Goal: Find specific page/section: Find specific page/section

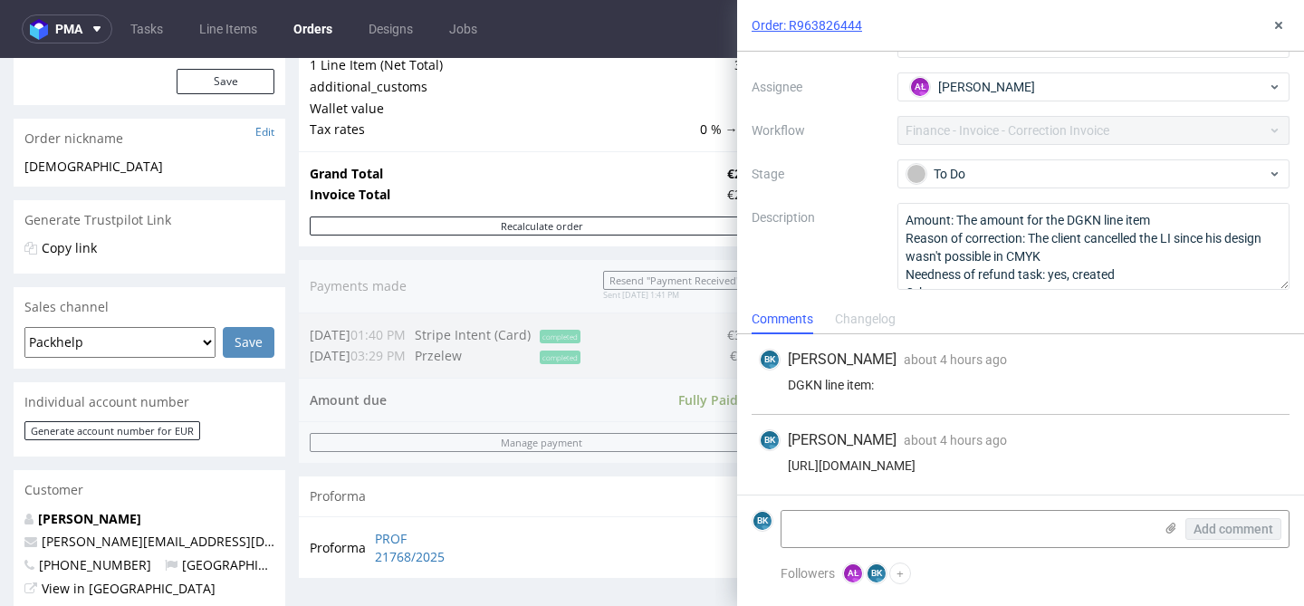
scroll to position [276, 0]
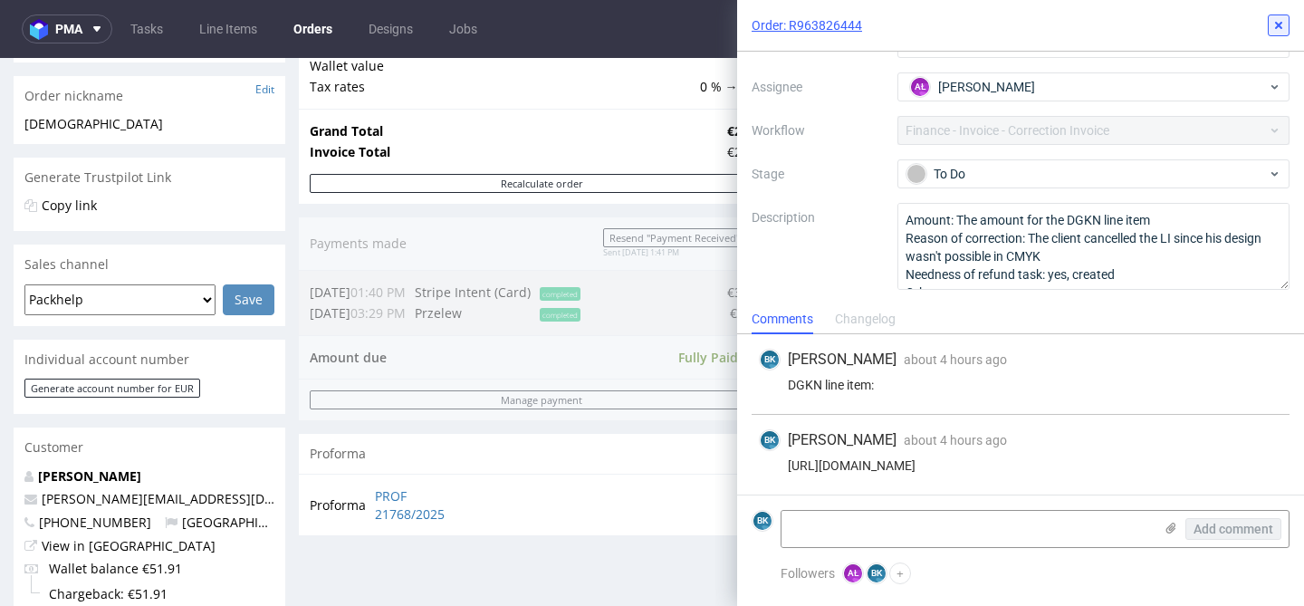
click at [1283, 21] on icon at bounding box center [1279, 25] width 14 height 14
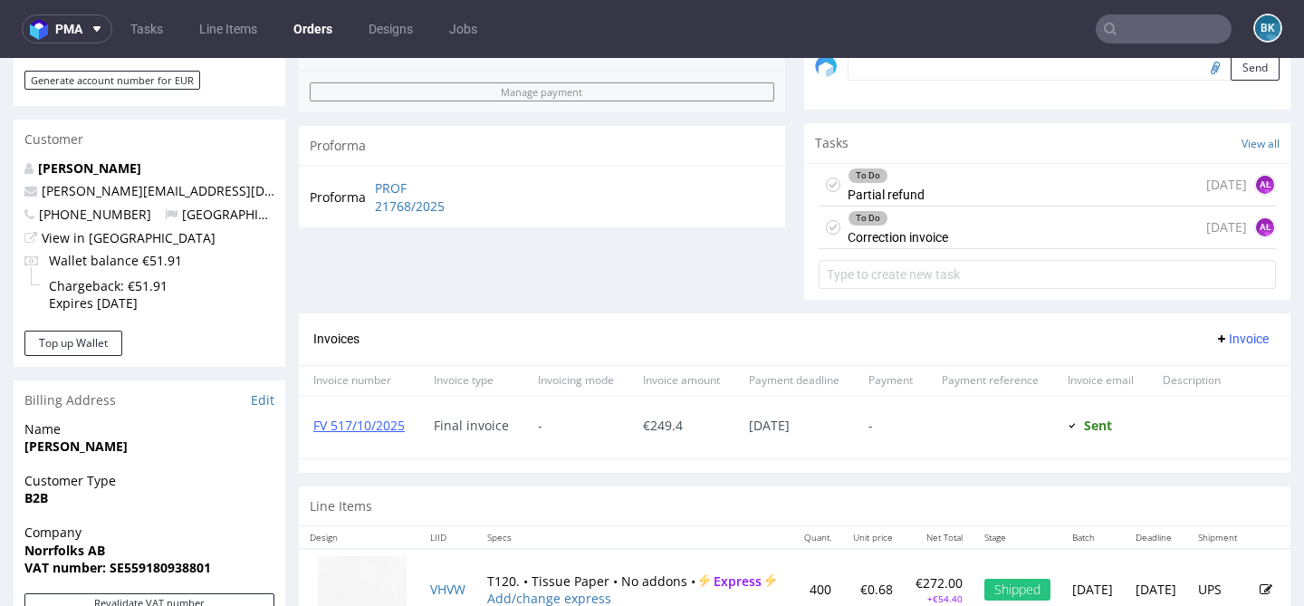
scroll to position [620, 0]
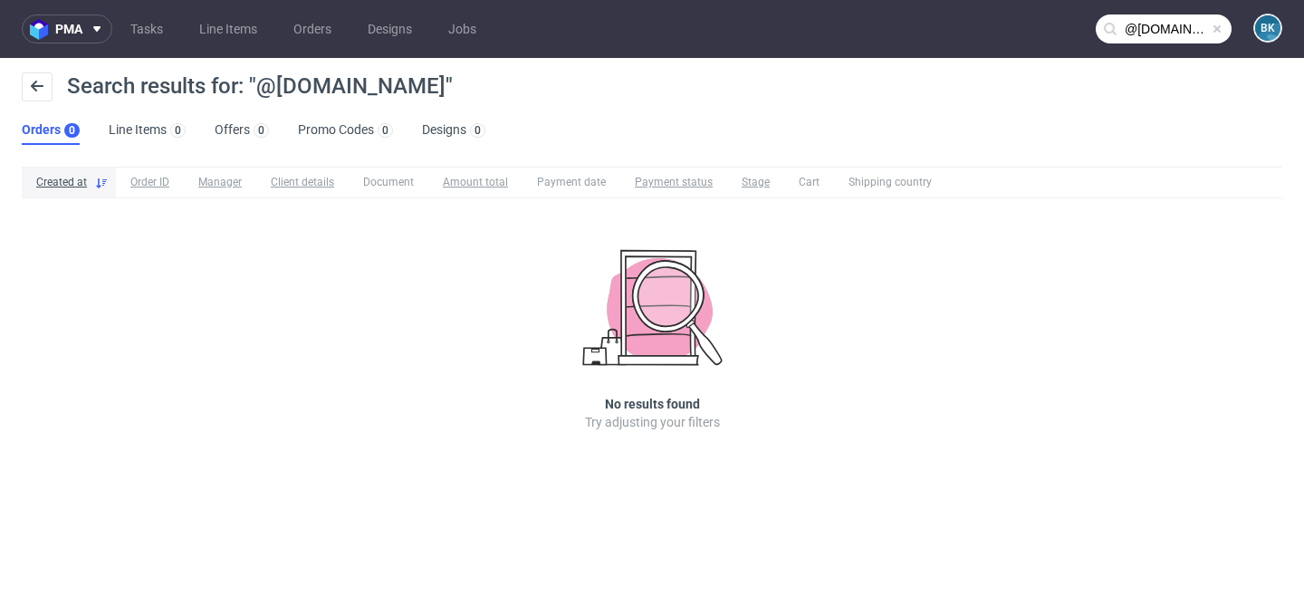
click at [1218, 29] on span at bounding box center [1217, 29] width 14 height 14
click at [1187, 26] on input "text" at bounding box center [1164, 28] width 136 height 29
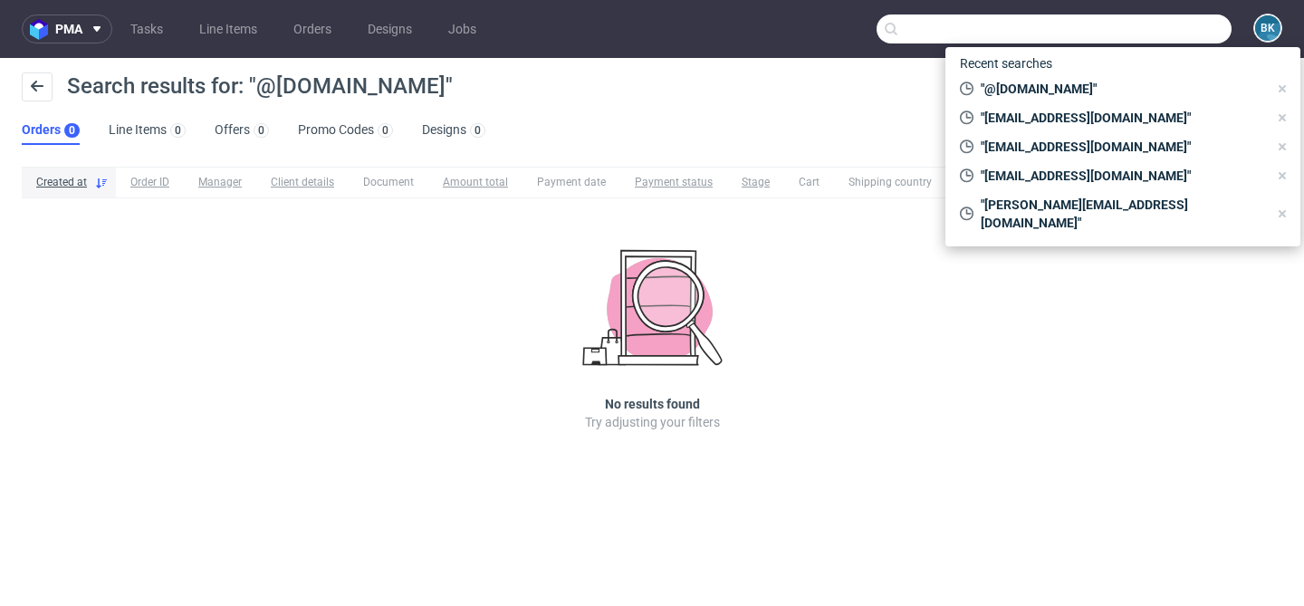
paste input "[PERSON_NAME][EMAIL_ADDRESS][PERSON_NAME][DOMAIN_NAME]"
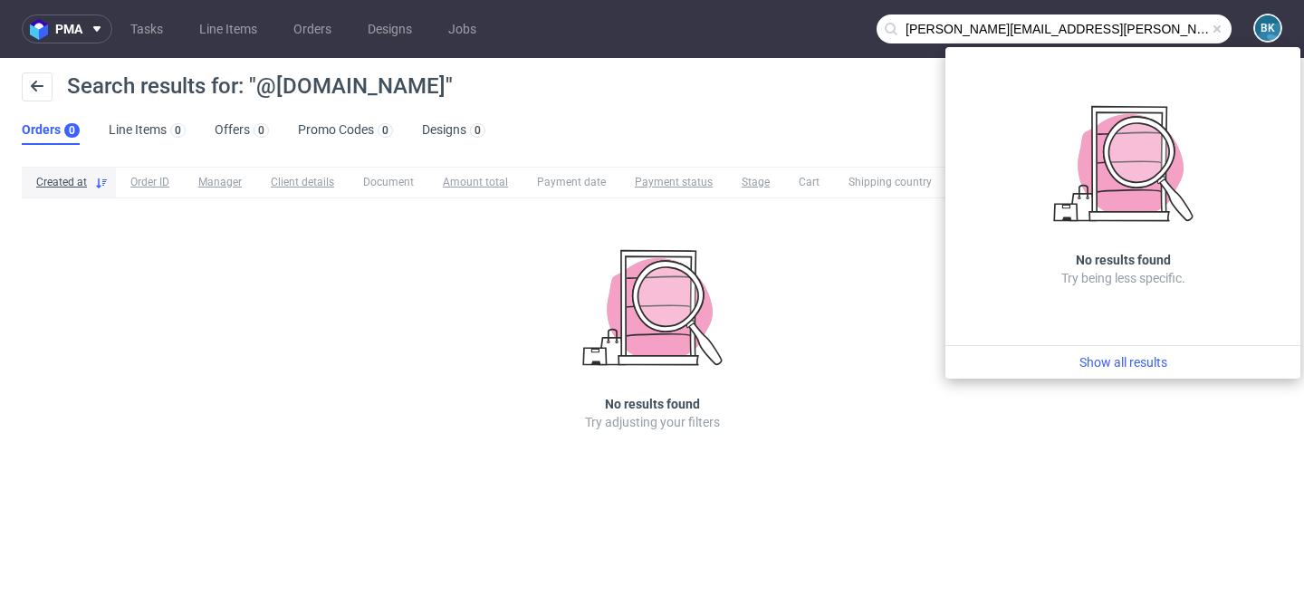
type input "[PERSON_NAME][EMAIL_ADDRESS][PERSON_NAME][DOMAIN_NAME]"
click at [1217, 25] on span at bounding box center [1217, 29] width 14 height 14
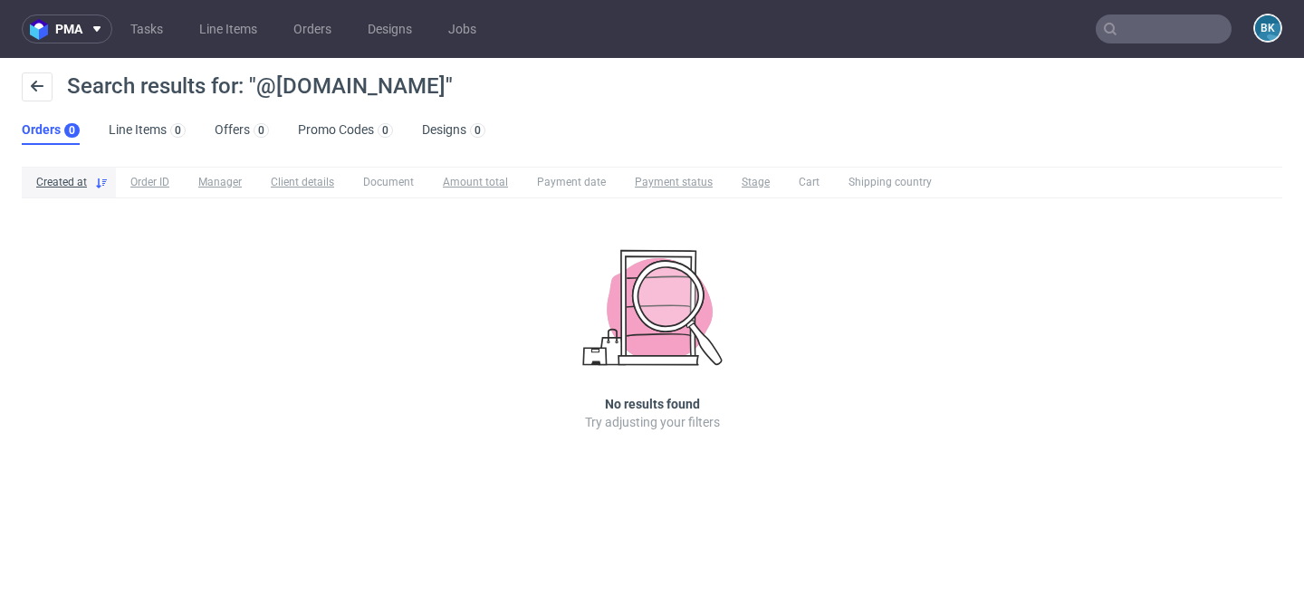
click at [1151, 32] on input "text" at bounding box center [1164, 28] width 136 height 29
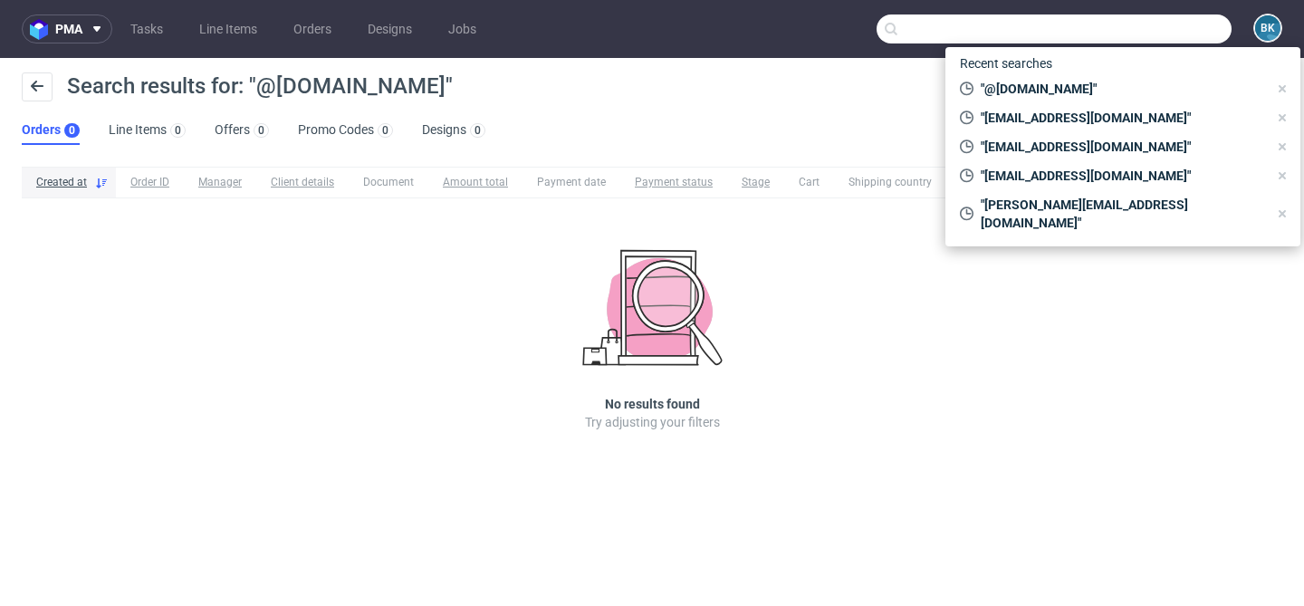
paste input "R360463060"
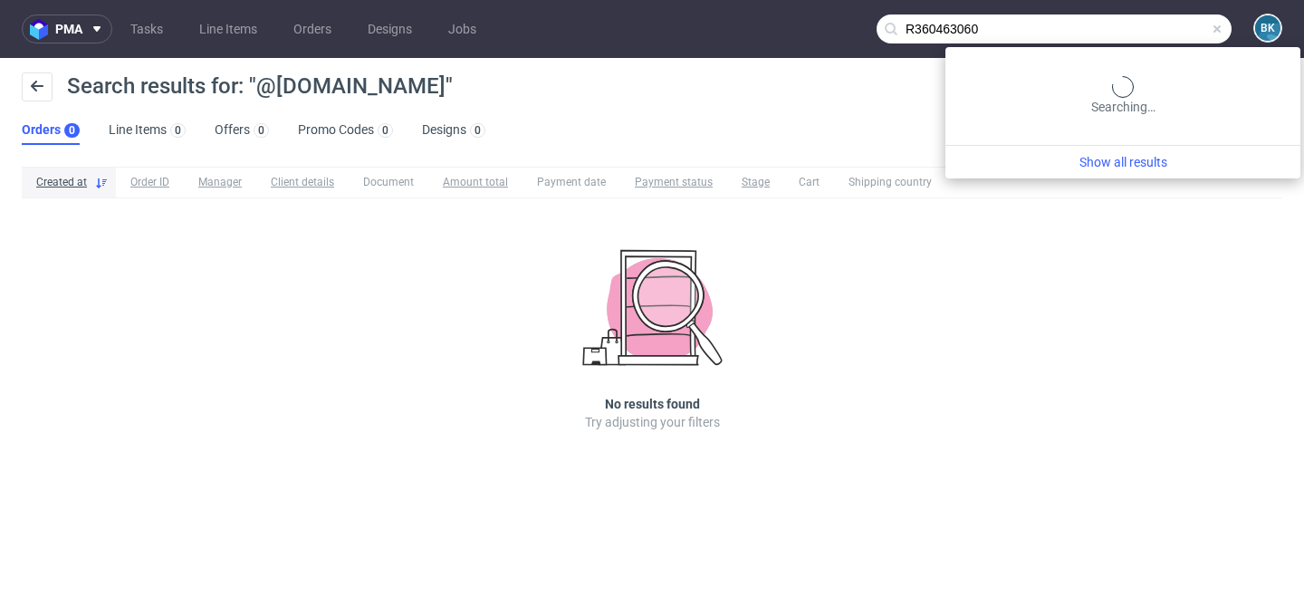
type input "R360463060"
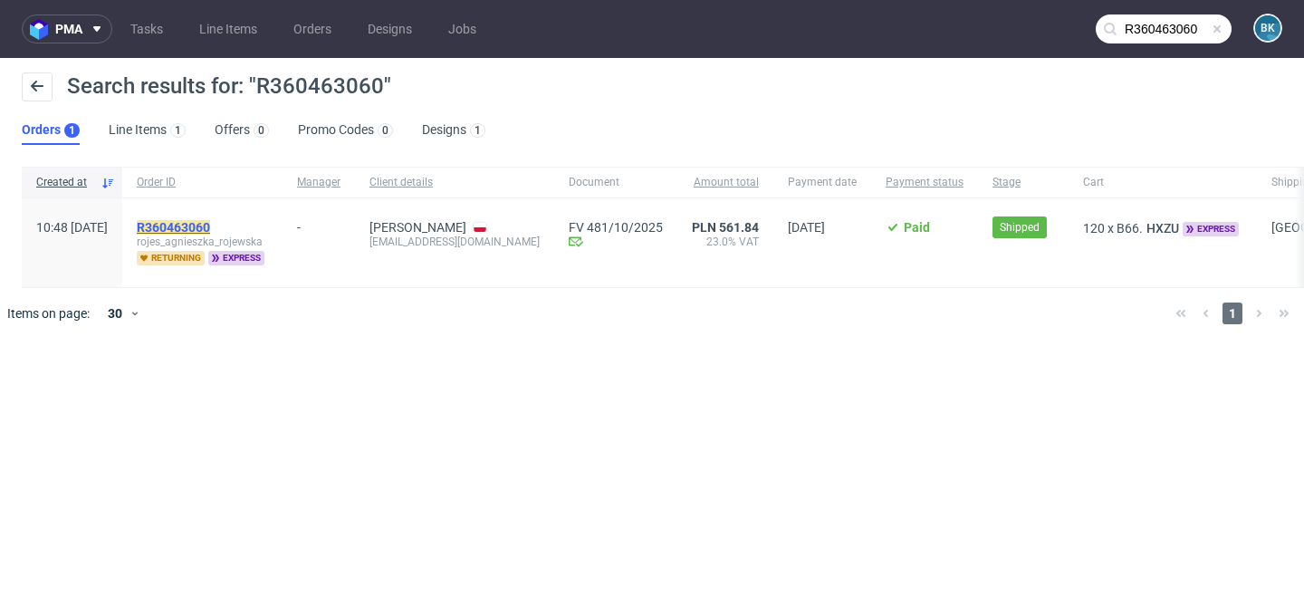
click at [210, 227] on mark "R360463060" at bounding box center [173, 227] width 73 height 14
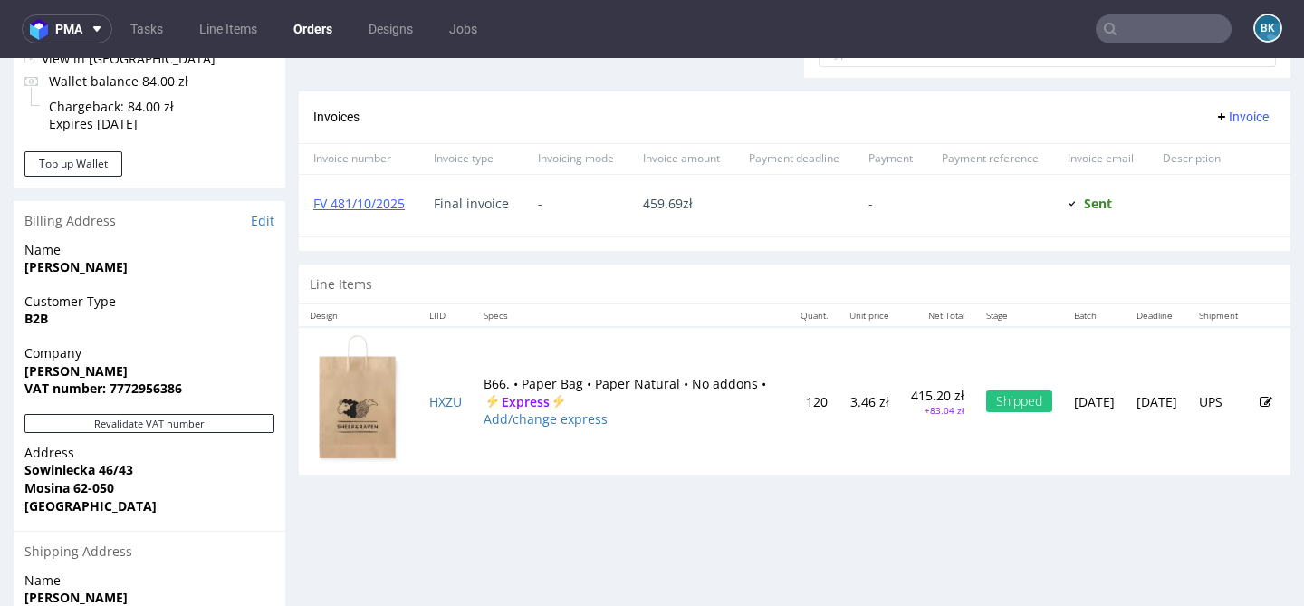
scroll to position [812, 0]
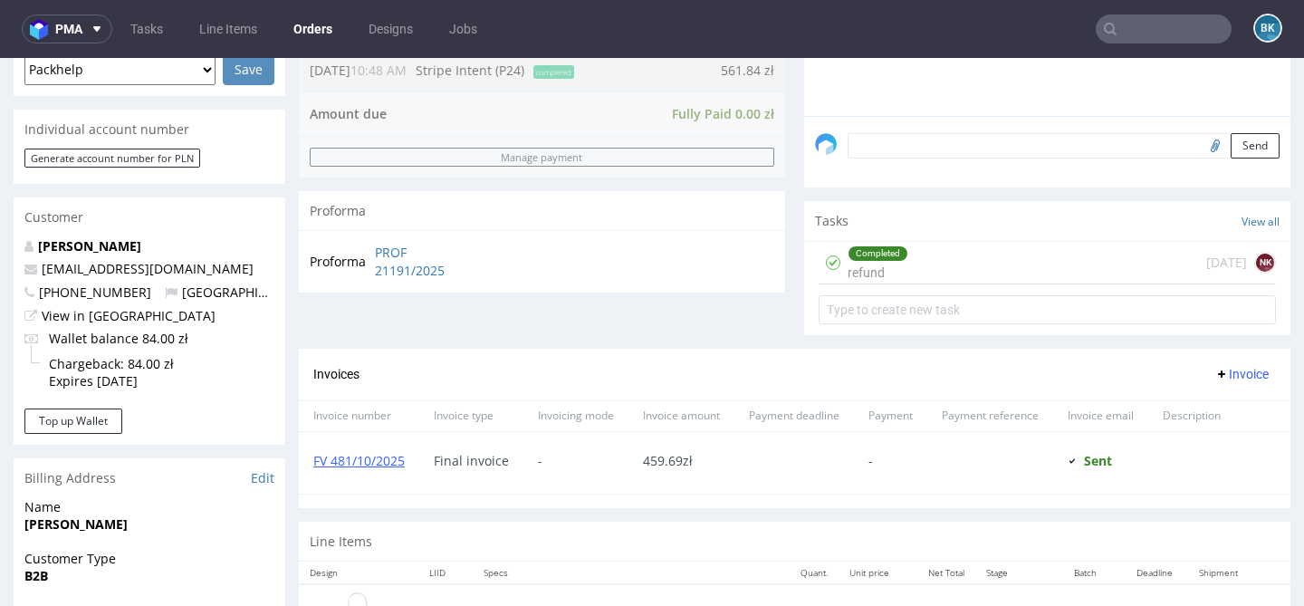
scroll to position [501, 0]
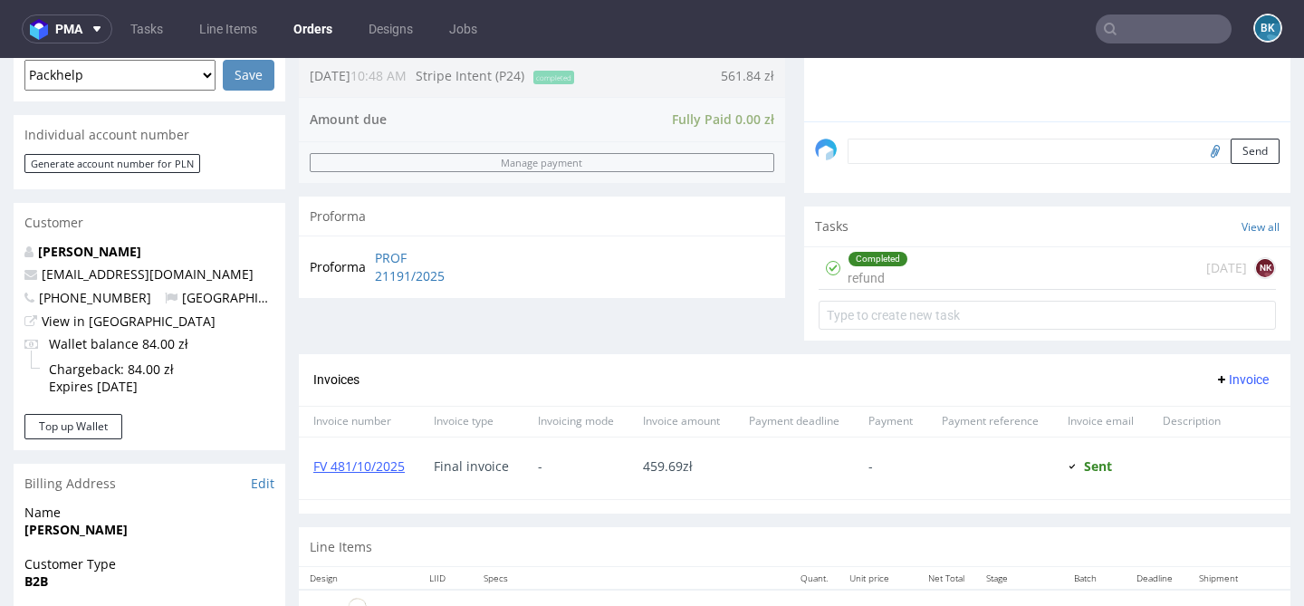
click at [918, 290] on div "Completed refund [DATE] NK" at bounding box center [1047, 268] width 457 height 43
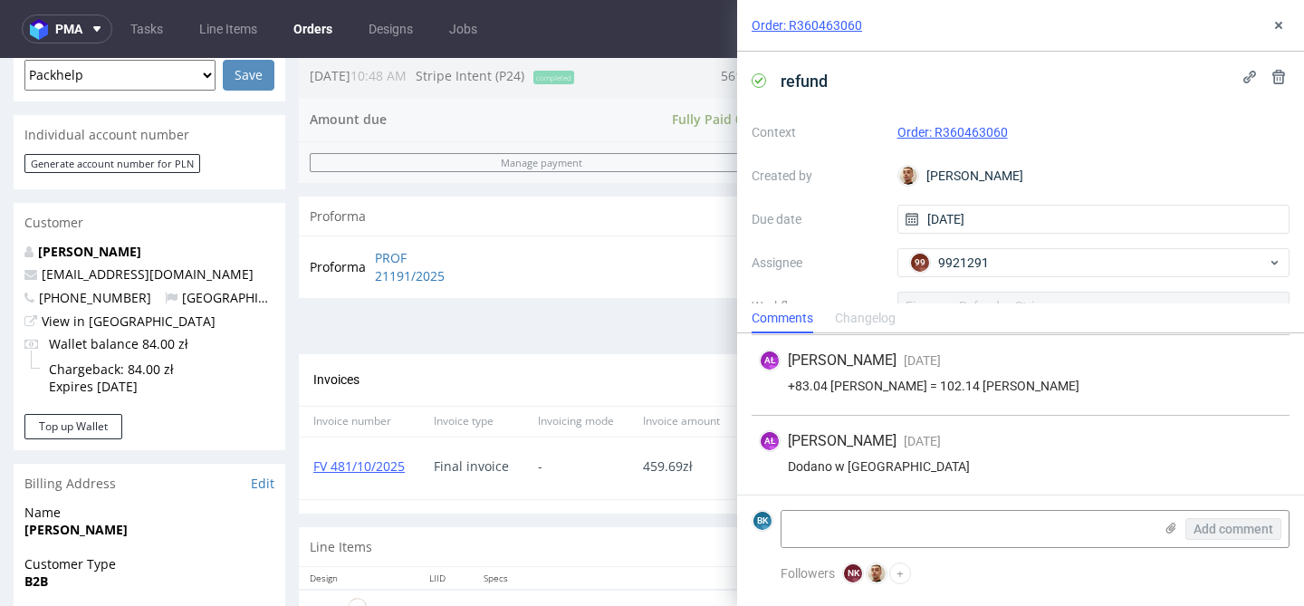
scroll to position [93, 0]
click at [1279, 27] on icon at bounding box center [1279, 25] width 14 height 14
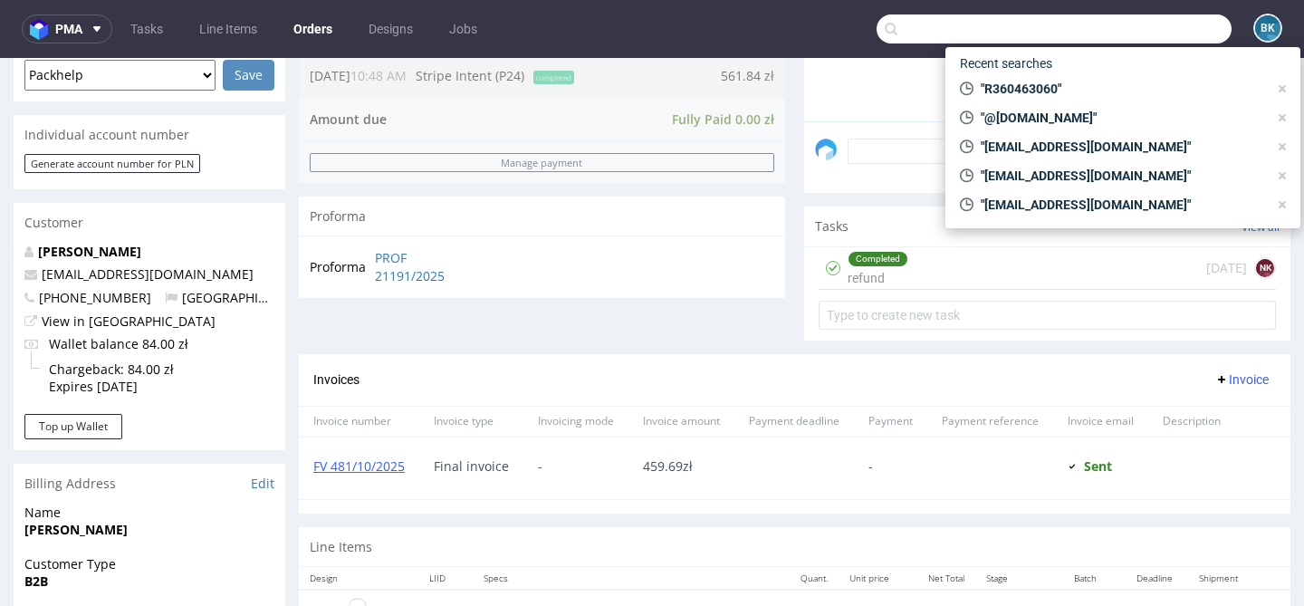
click at [1160, 24] on input "text" at bounding box center [1054, 28] width 355 height 29
paste input "R731840109"
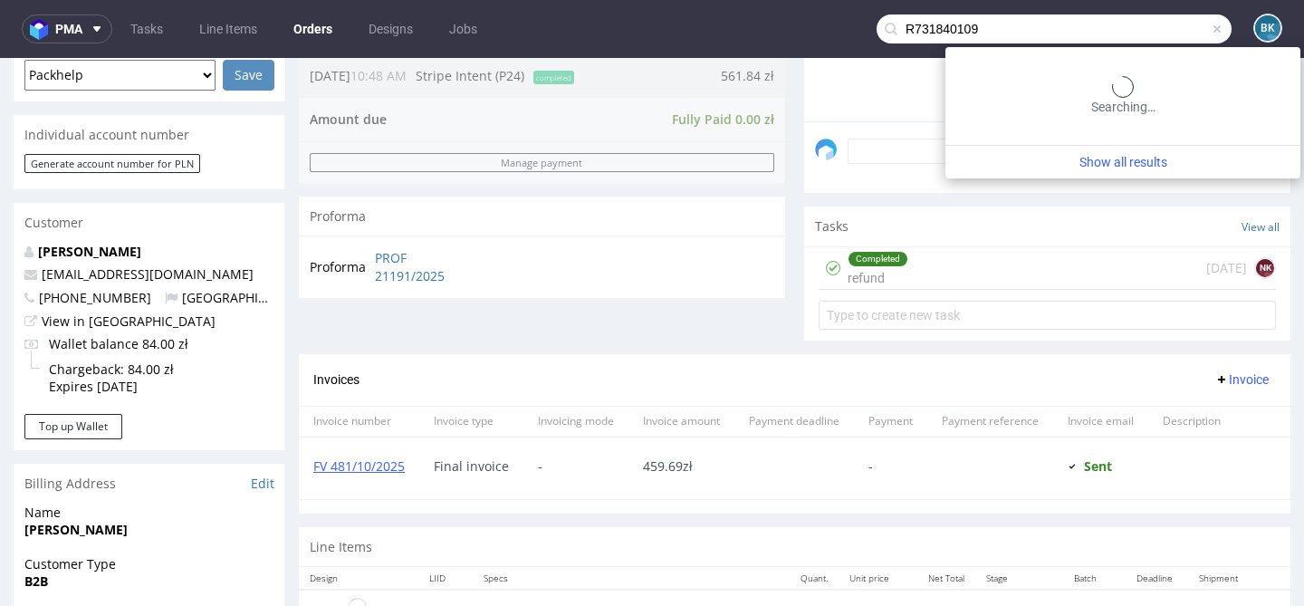
type input "R731840109"
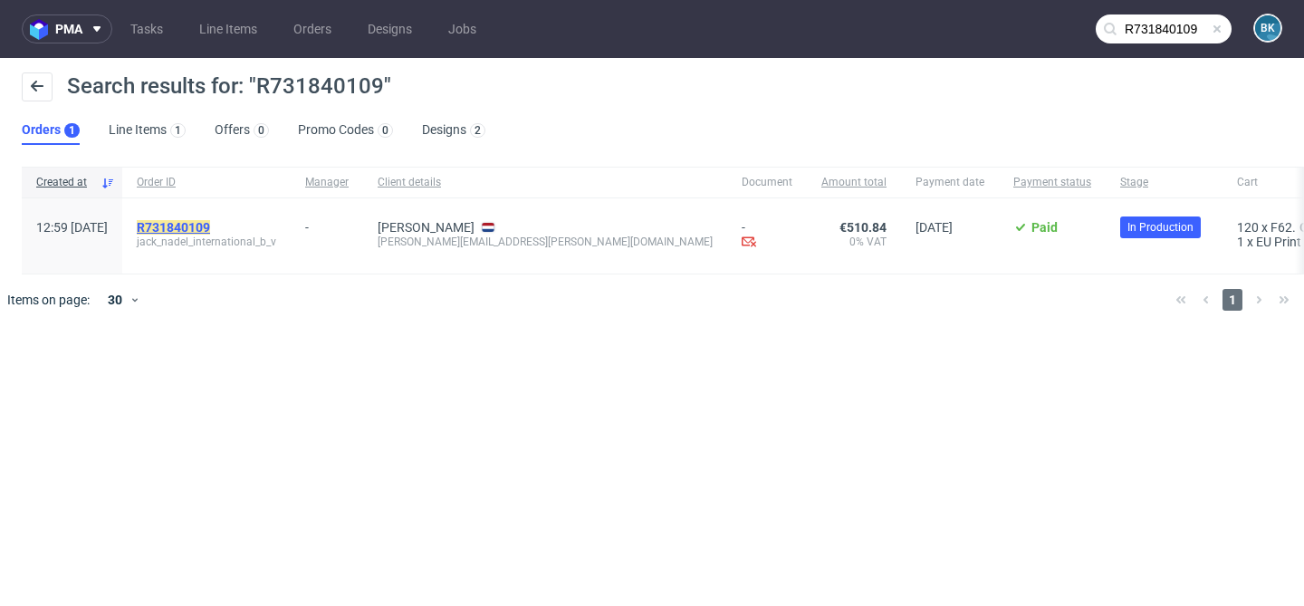
click at [210, 223] on mark "R731840109" at bounding box center [173, 227] width 73 height 14
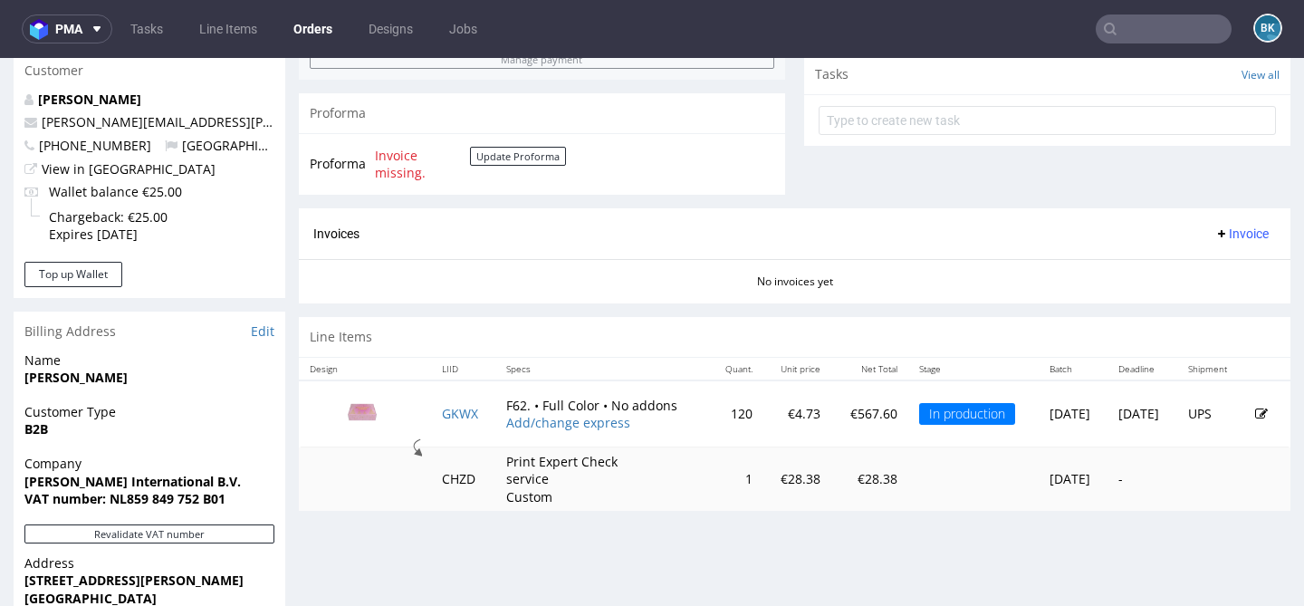
scroll to position [672, 0]
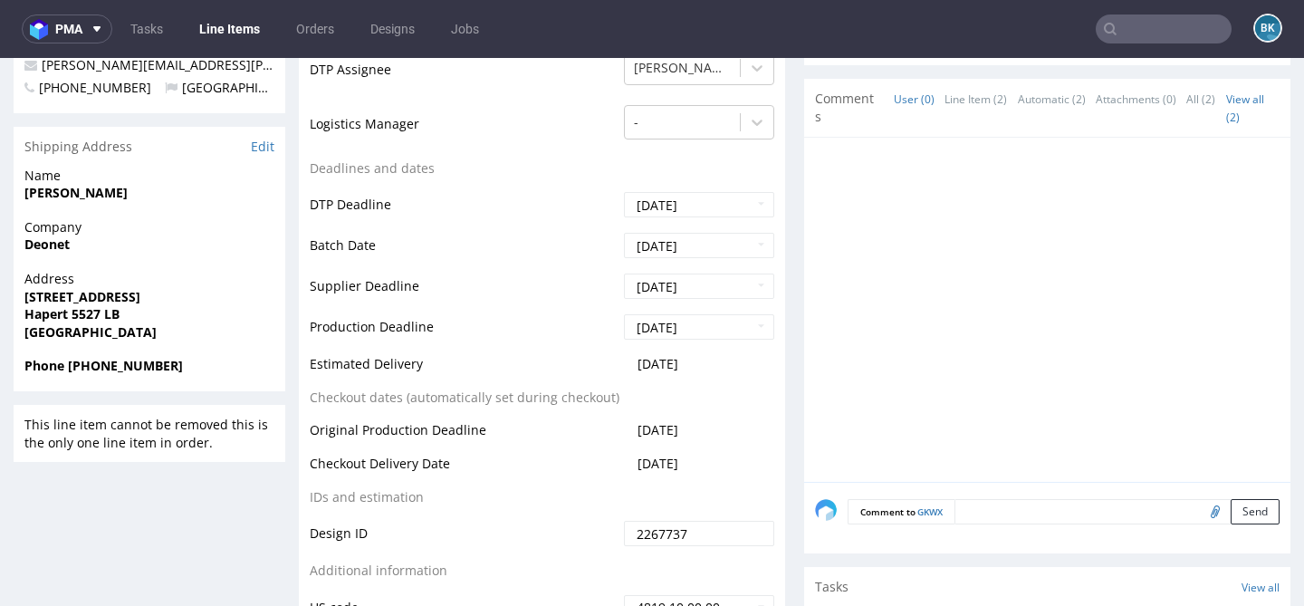
scroll to position [646, 0]
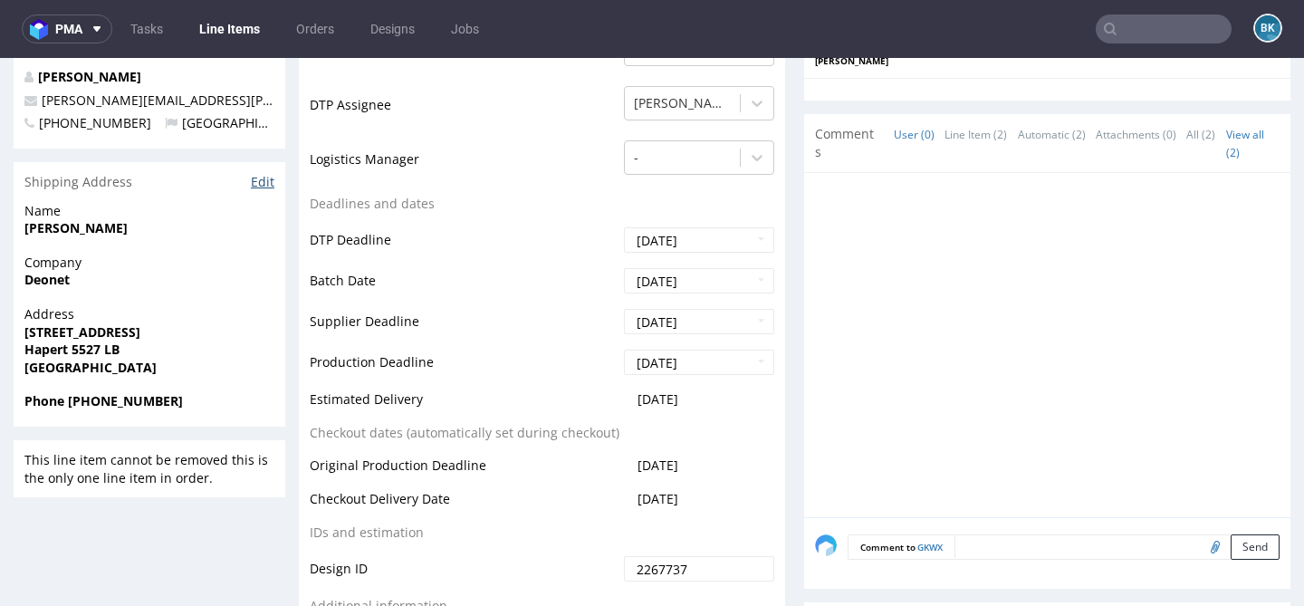
click at [263, 184] on link "Edit" at bounding box center [263, 182] width 24 height 18
click at [1156, 26] on input "text" at bounding box center [1164, 28] width 136 height 29
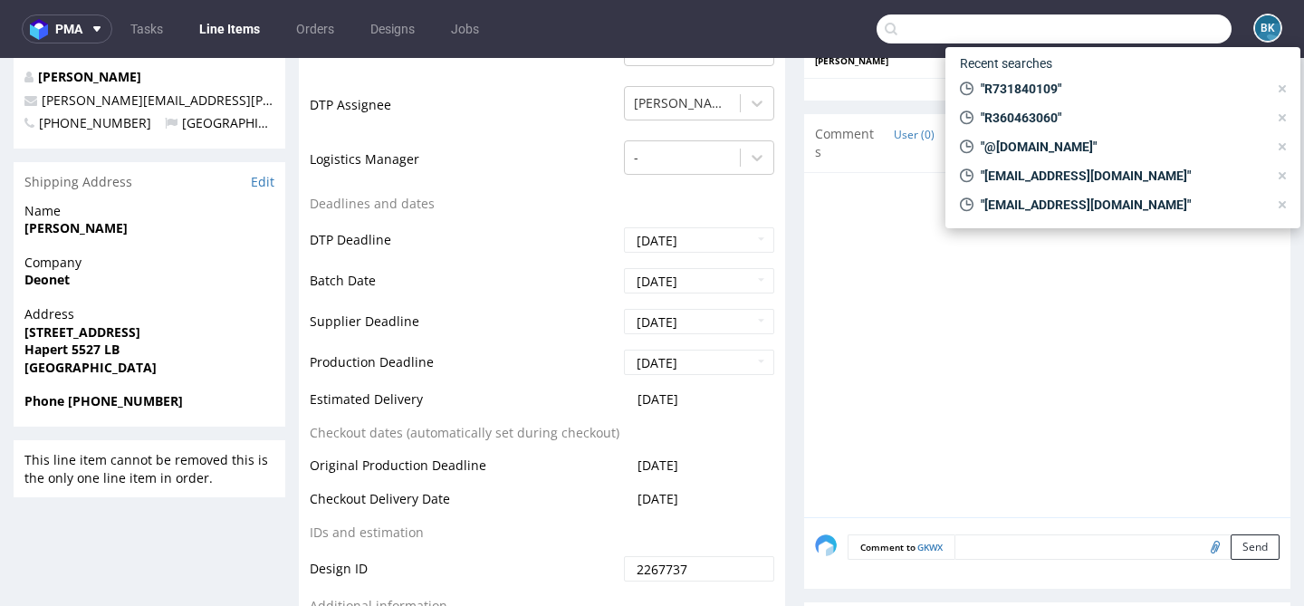
paste input "R731840109"
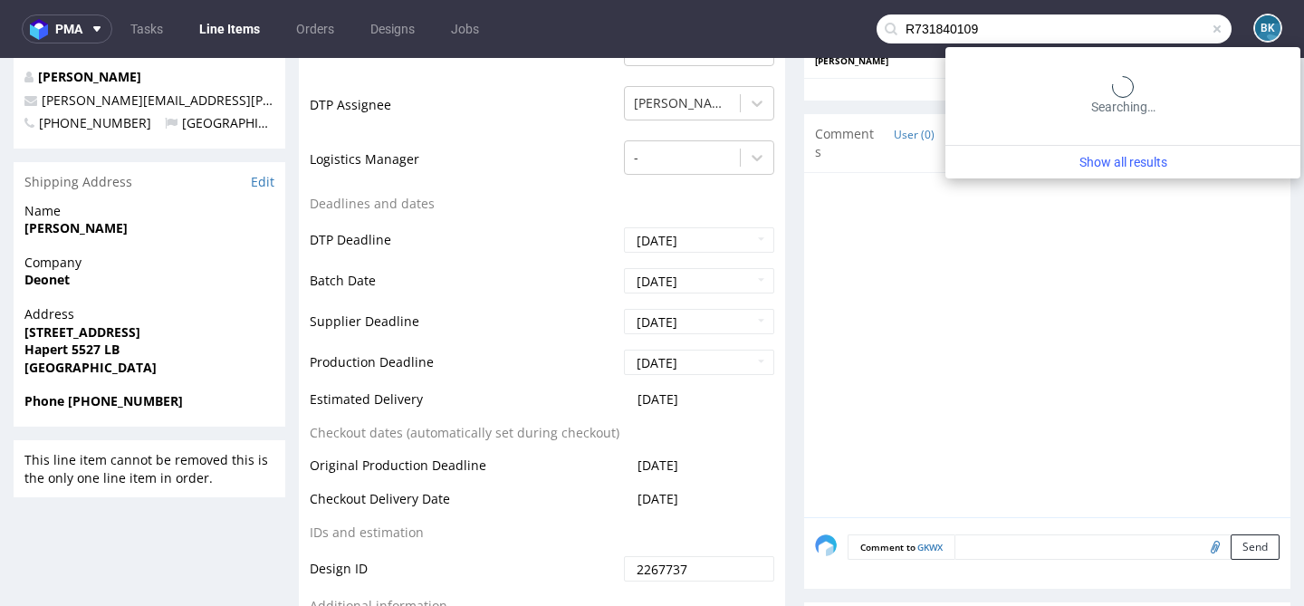
type input "R731840109"
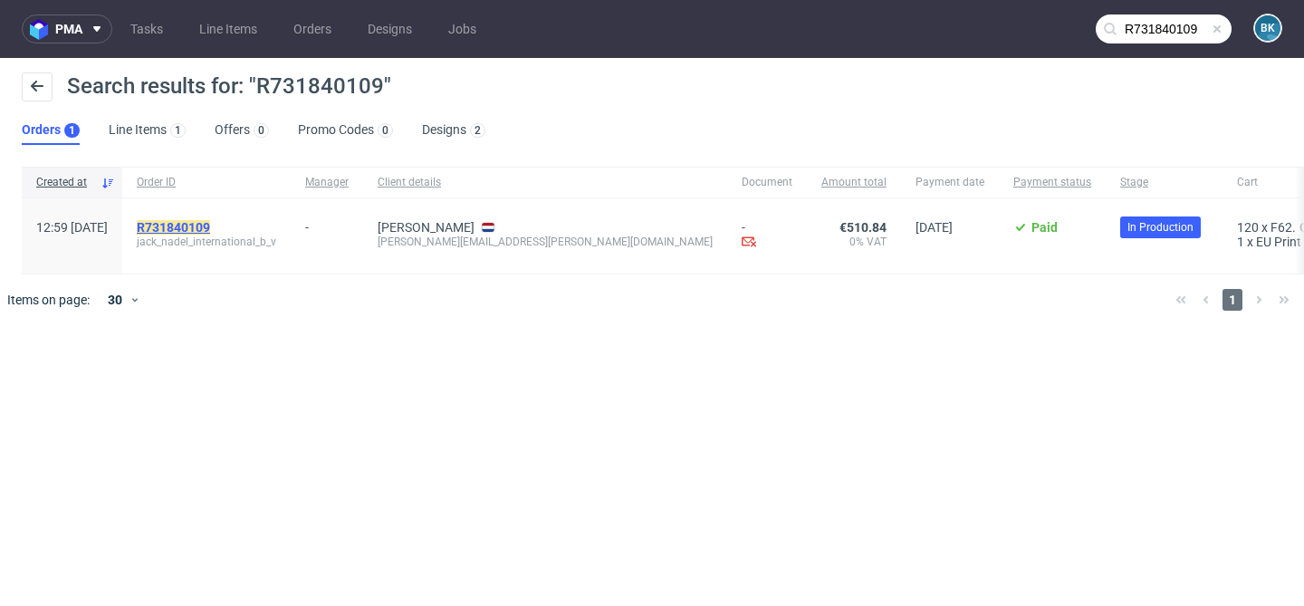
click at [210, 223] on mark "R731840109" at bounding box center [173, 227] width 73 height 14
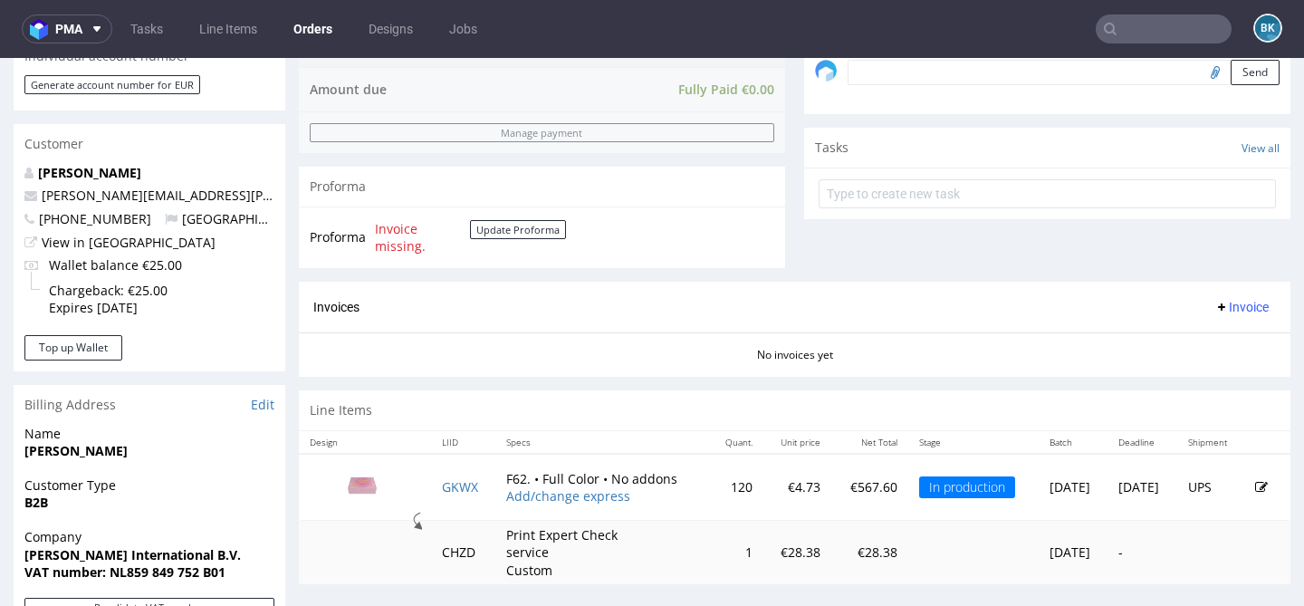
scroll to position [591, 0]
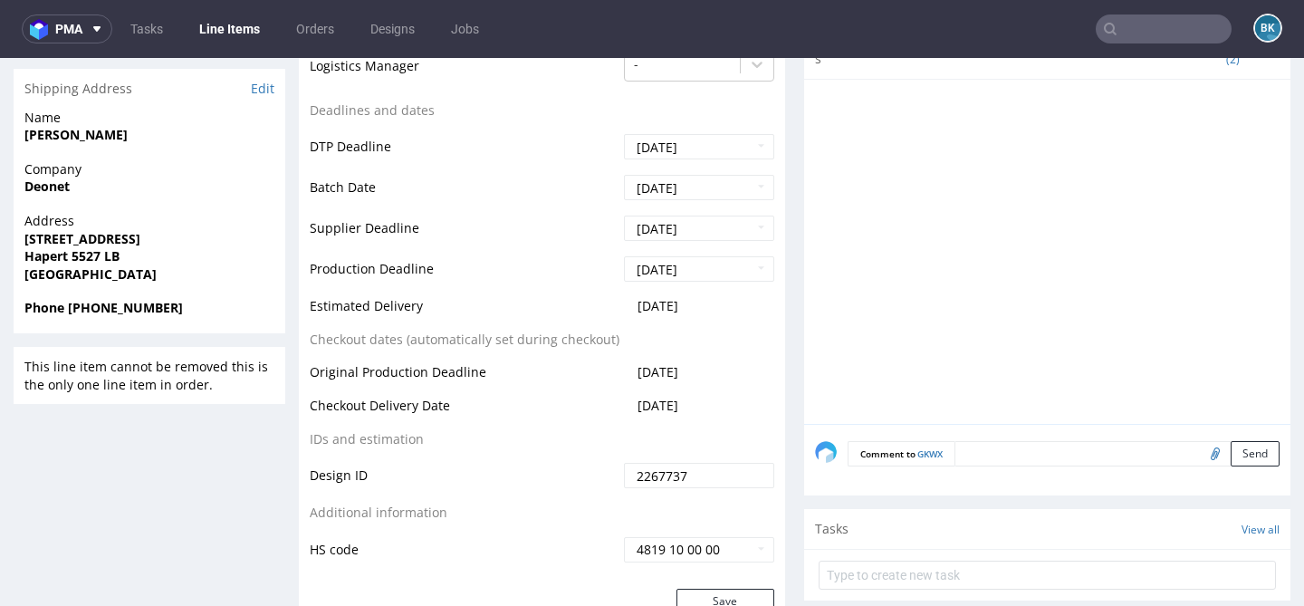
scroll to position [626, 0]
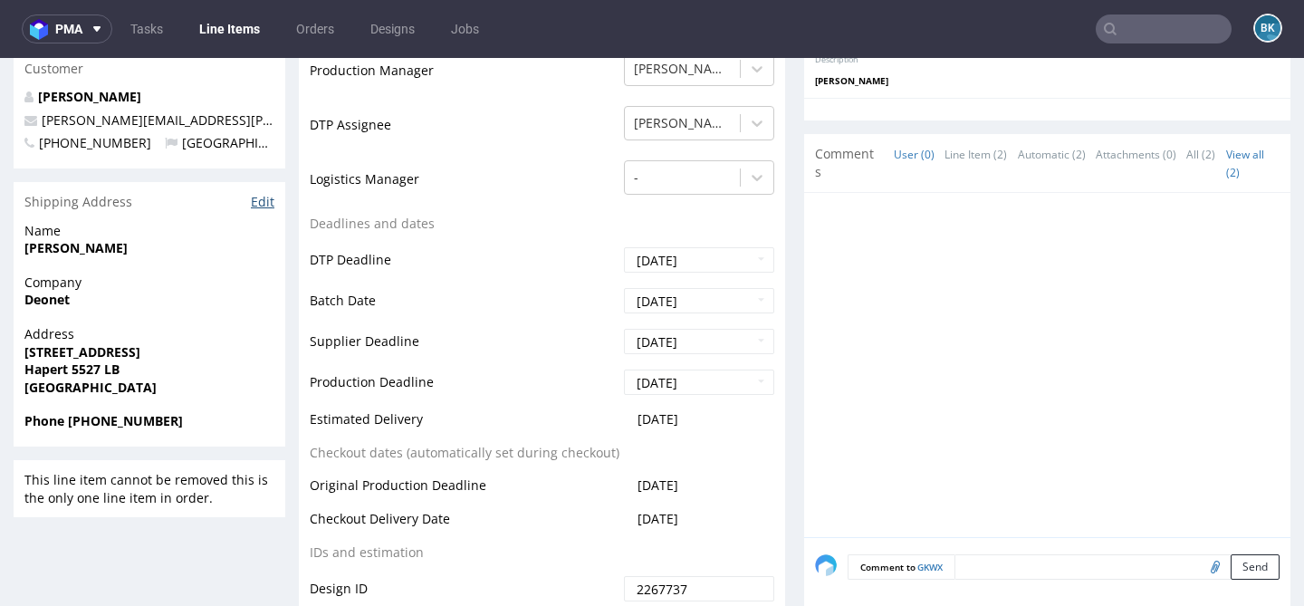
click at [266, 200] on link "Edit" at bounding box center [263, 202] width 24 height 18
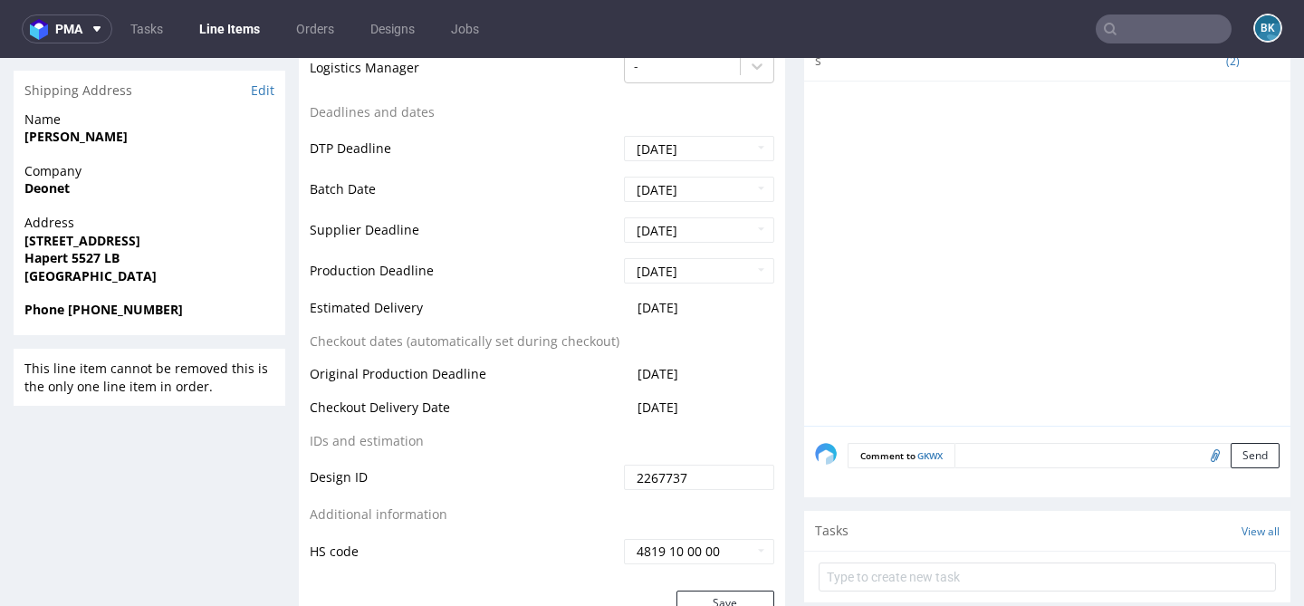
scroll to position [728, 0]
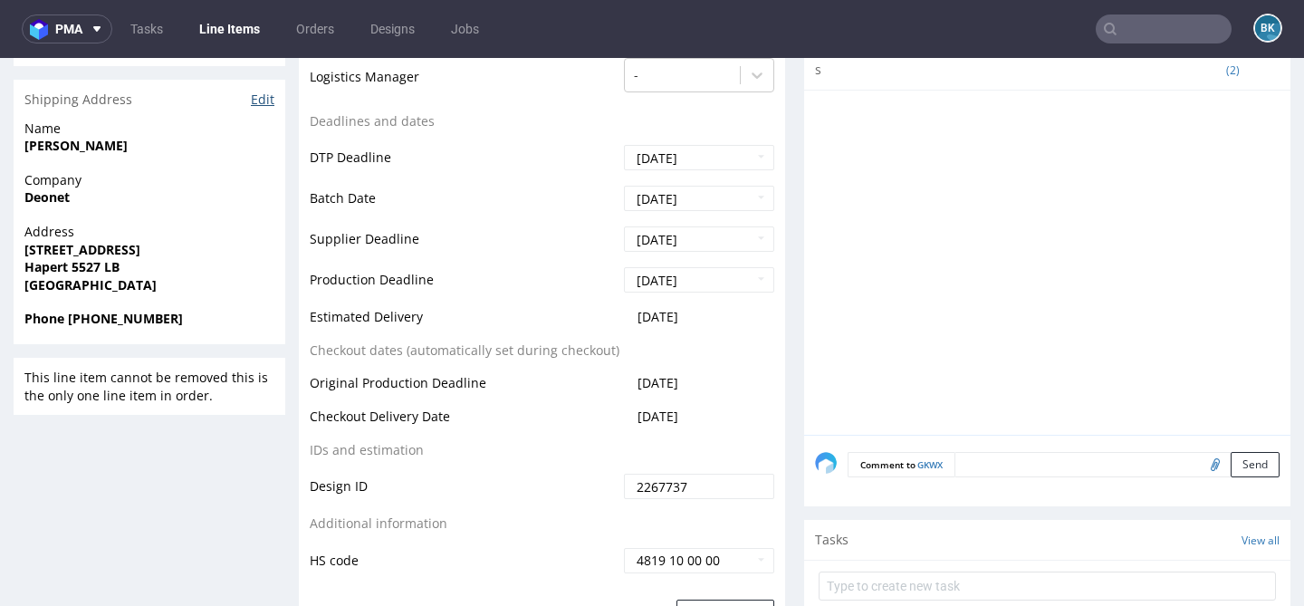
click at [261, 100] on link "Edit" at bounding box center [263, 100] width 24 height 18
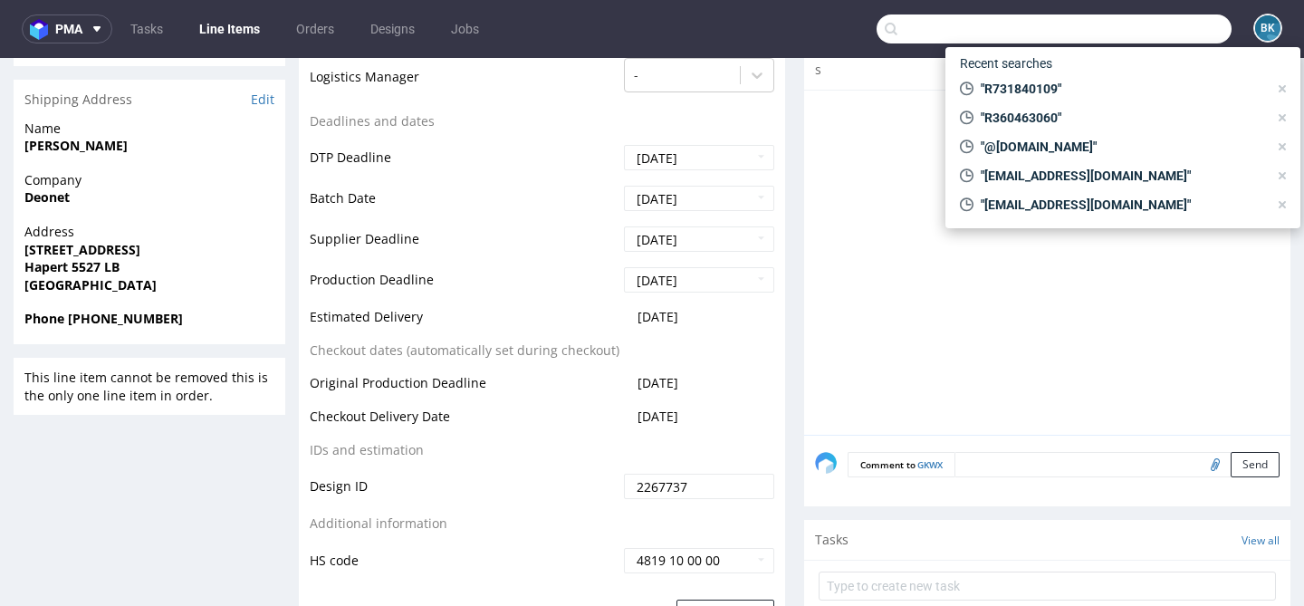
click at [1146, 37] on input "text" at bounding box center [1054, 28] width 355 height 29
paste input "R731840109"
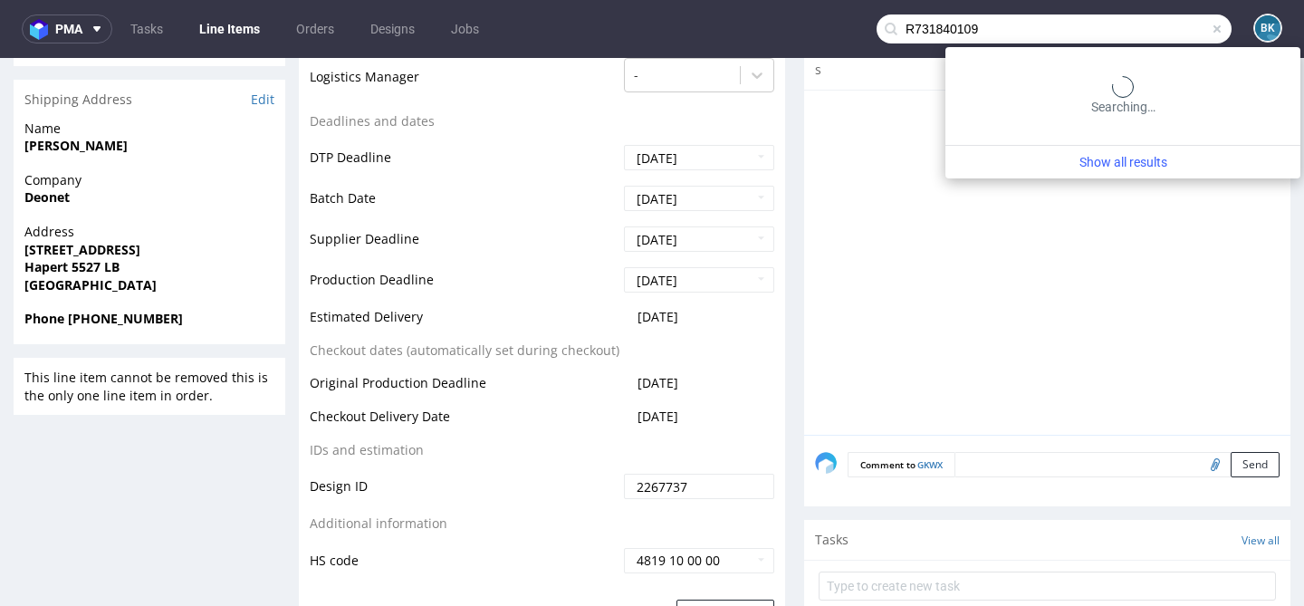
type input "R731840109"
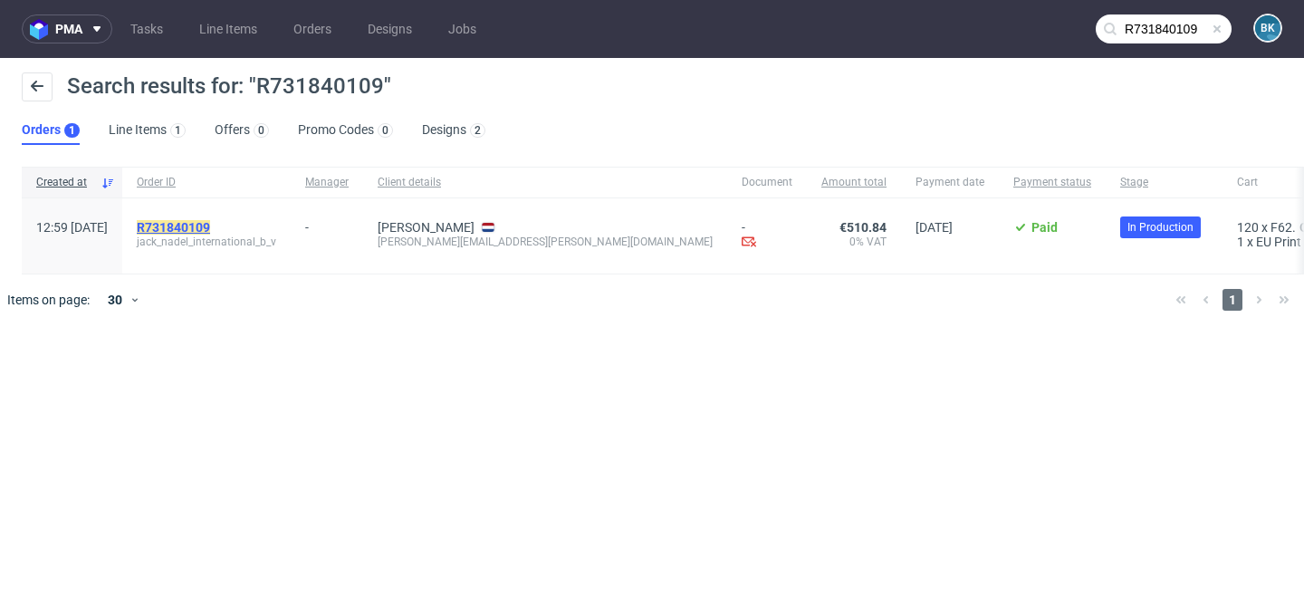
click at [210, 226] on mark "R731840109" at bounding box center [173, 227] width 73 height 14
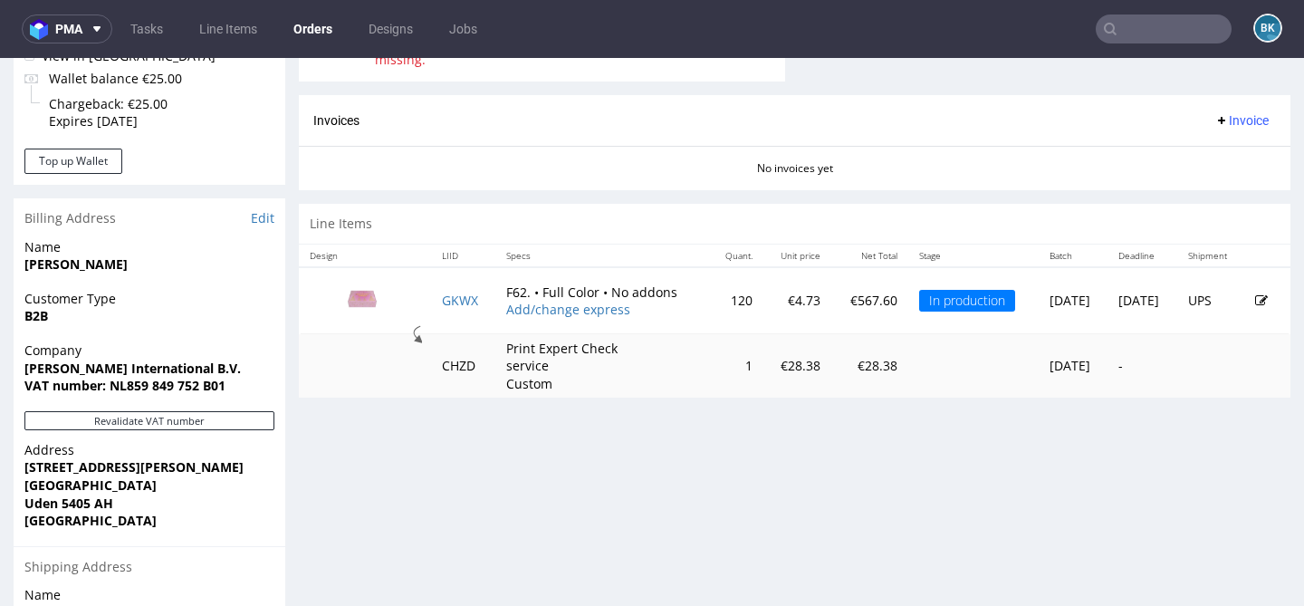
scroll to position [765, 0]
click at [257, 218] on link "Edit" at bounding box center [263, 219] width 24 height 18
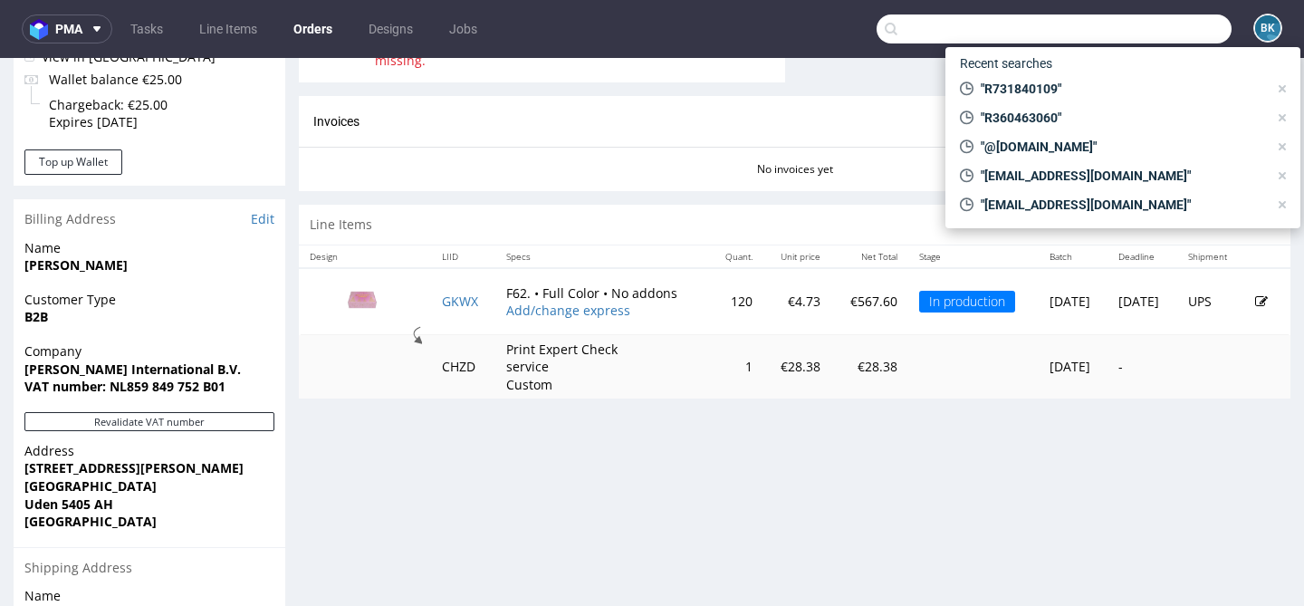
click at [1175, 29] on input "text" at bounding box center [1054, 28] width 355 height 29
paste input "R731840109"
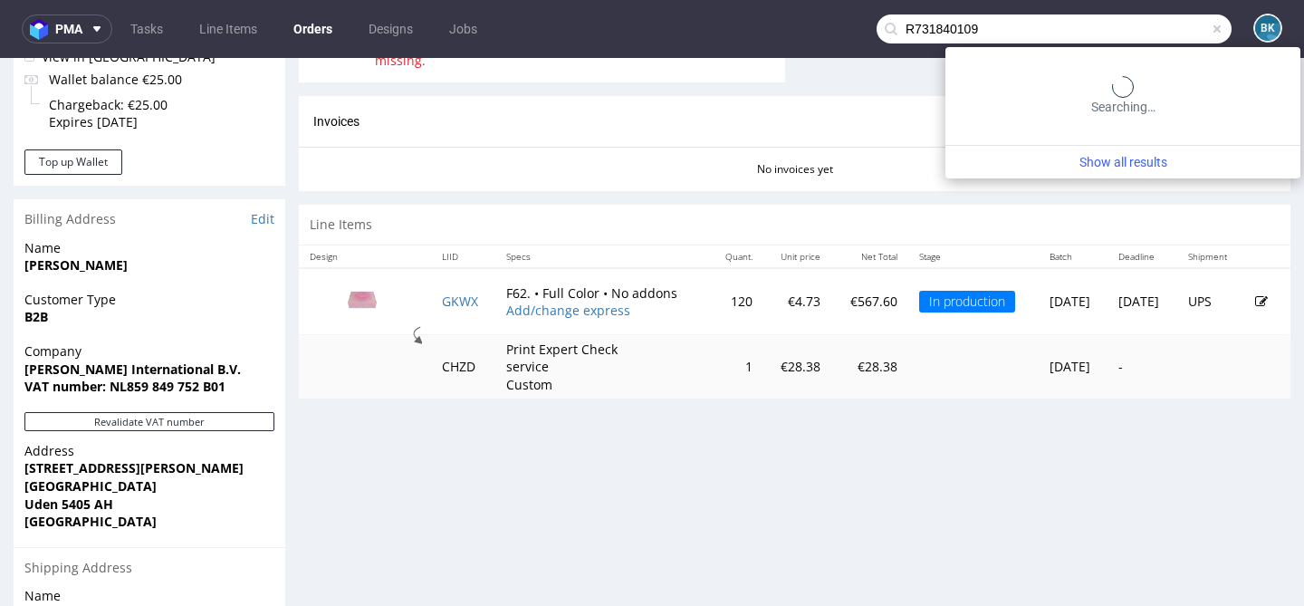
type input "R731840109"
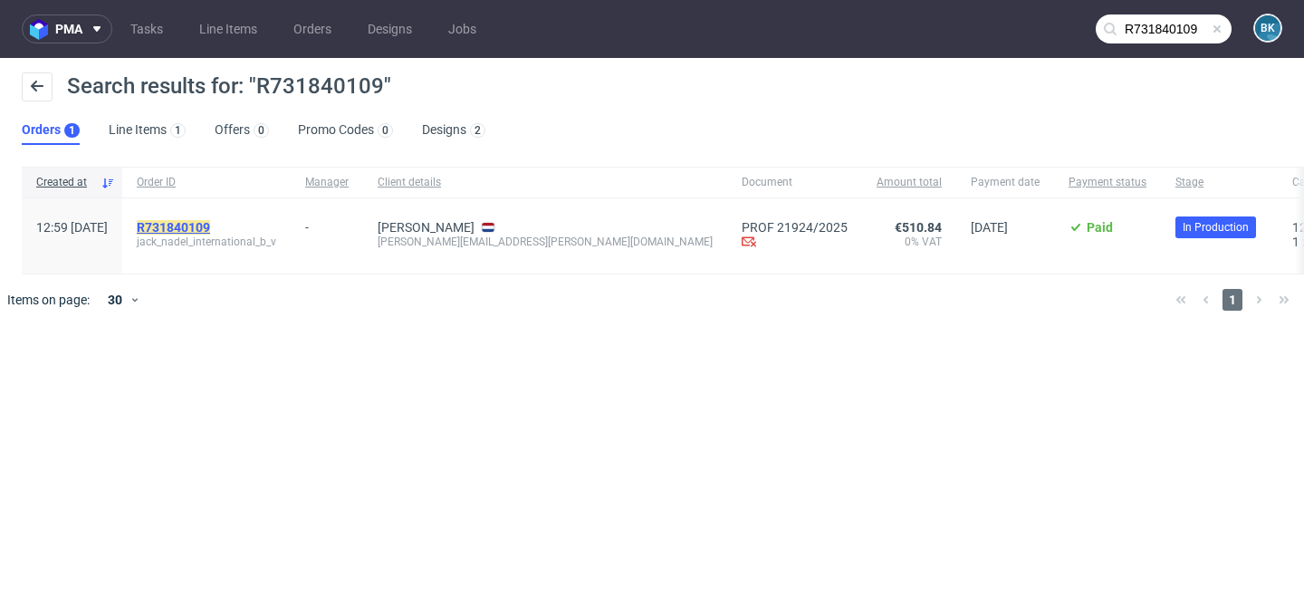
click at [210, 224] on mark "R731840109" at bounding box center [173, 227] width 73 height 14
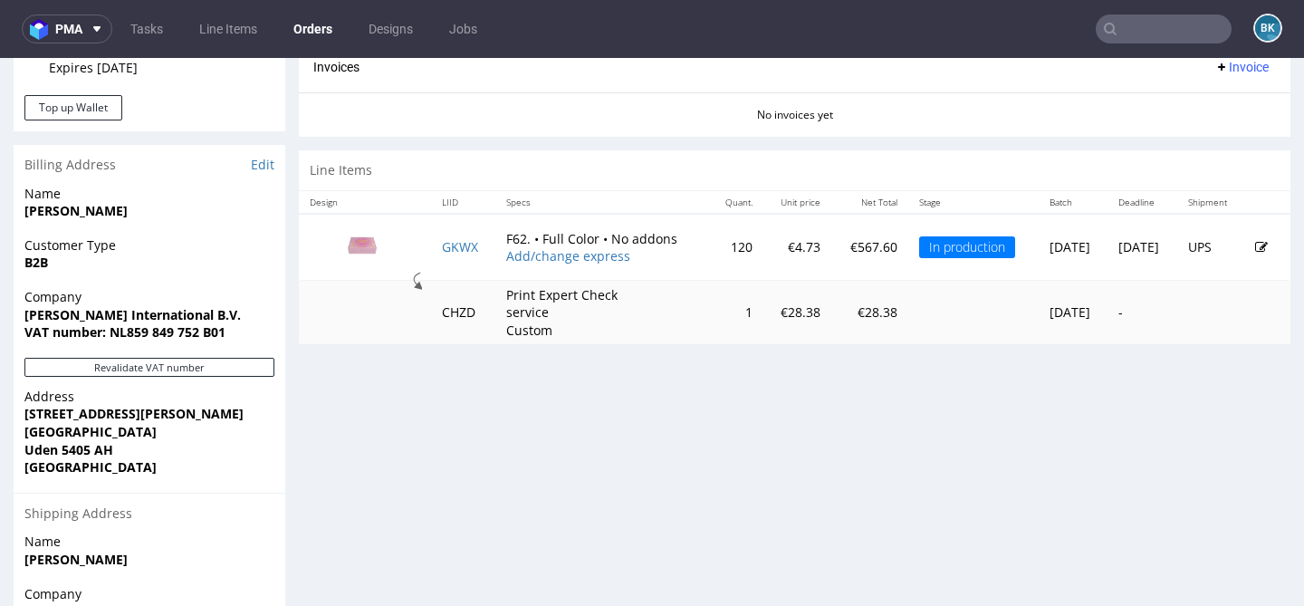
scroll to position [855, 0]
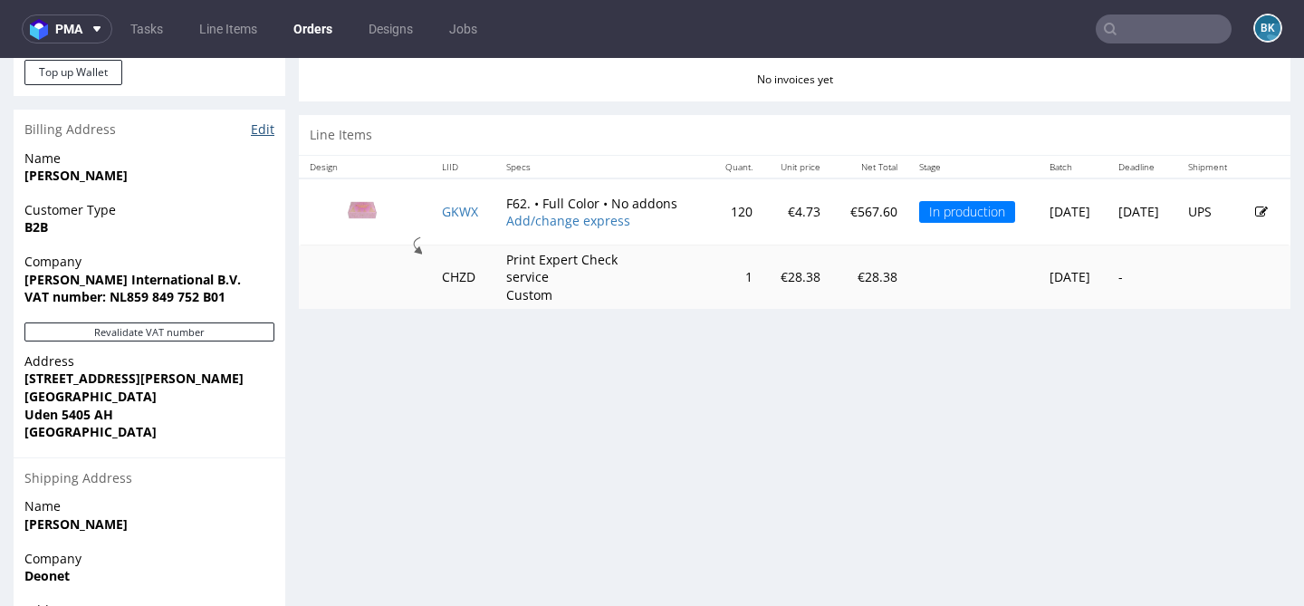
click at [268, 136] on link "Edit" at bounding box center [263, 129] width 24 height 18
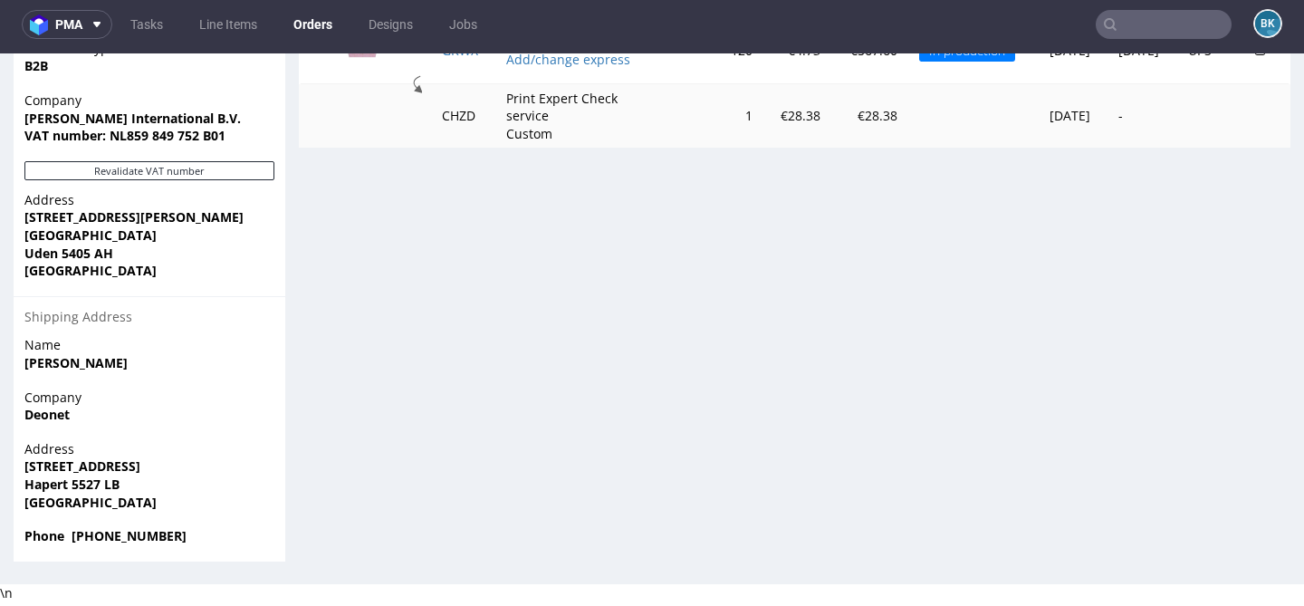
scroll to position [4, 0]
click at [1158, 23] on input "text" at bounding box center [1164, 25] width 136 height 29
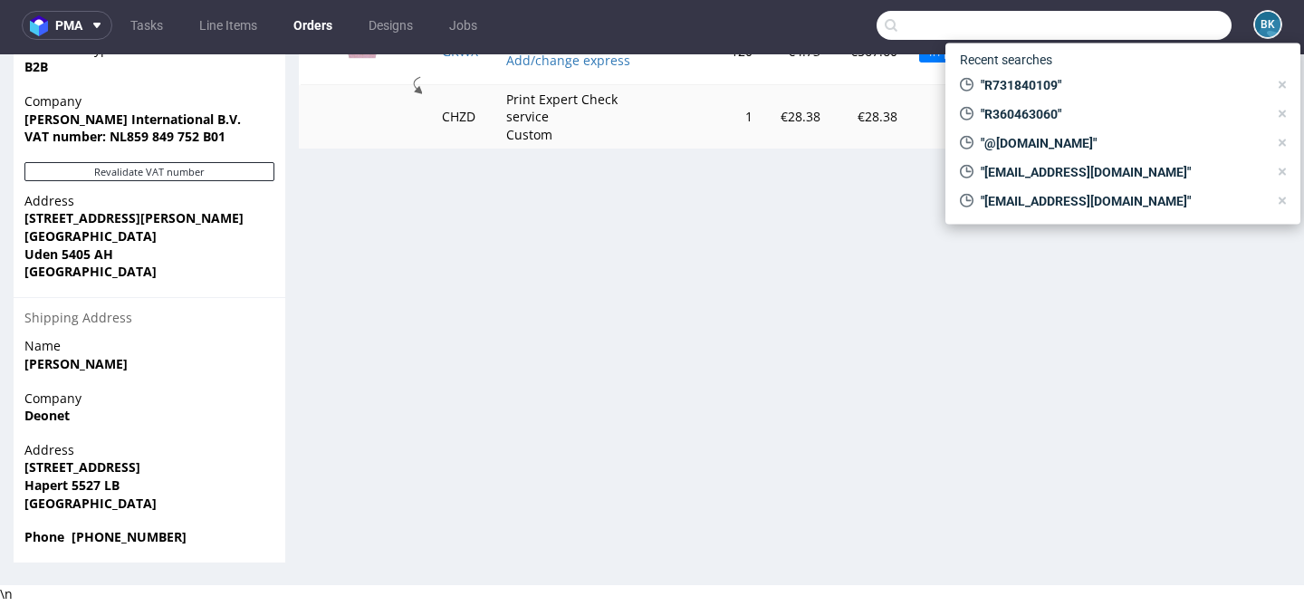
paste input "wborowicka@inpost.pl"
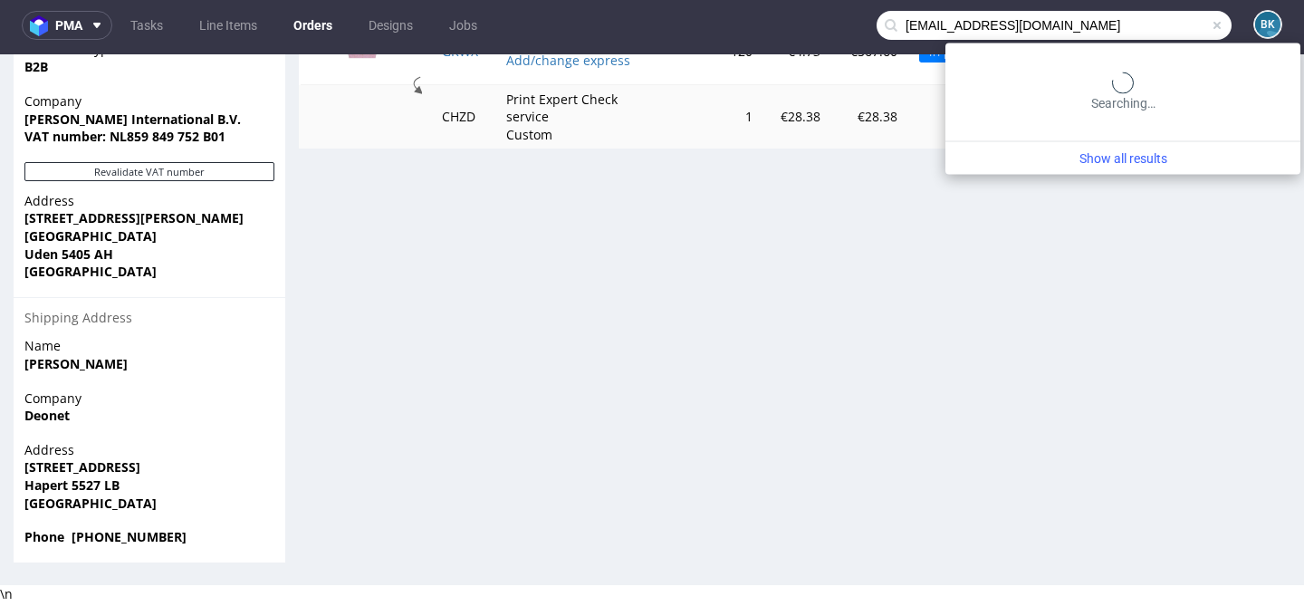
type input "wborowicka@inpost.pl"
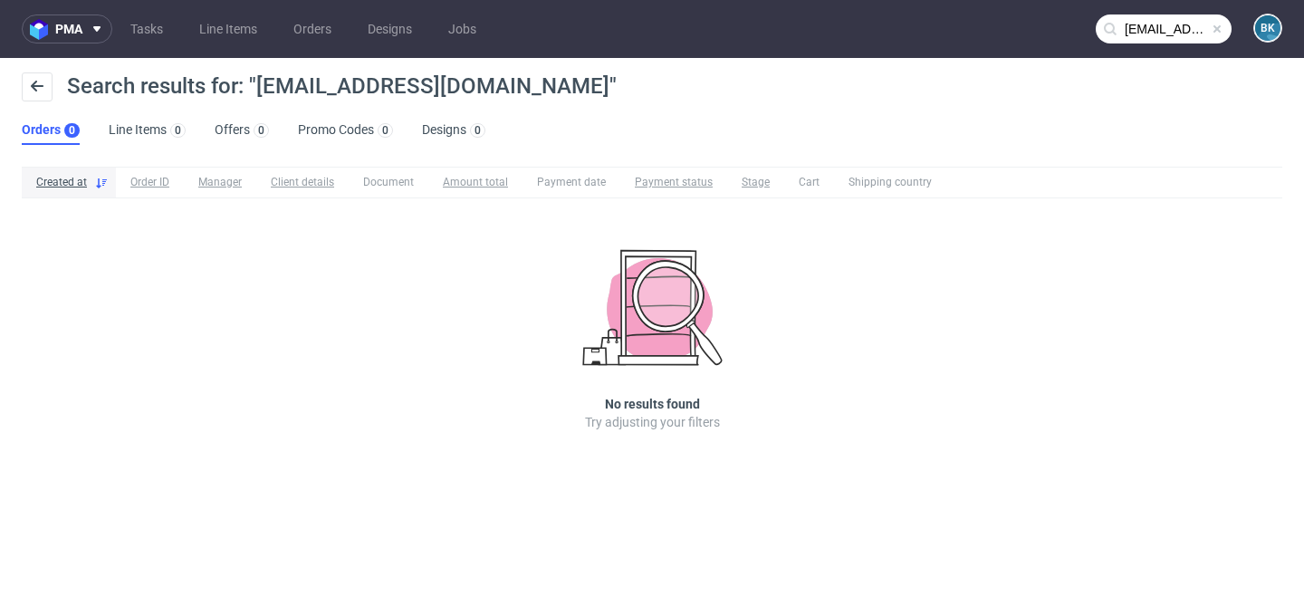
click at [1221, 29] on span at bounding box center [1217, 29] width 14 height 14
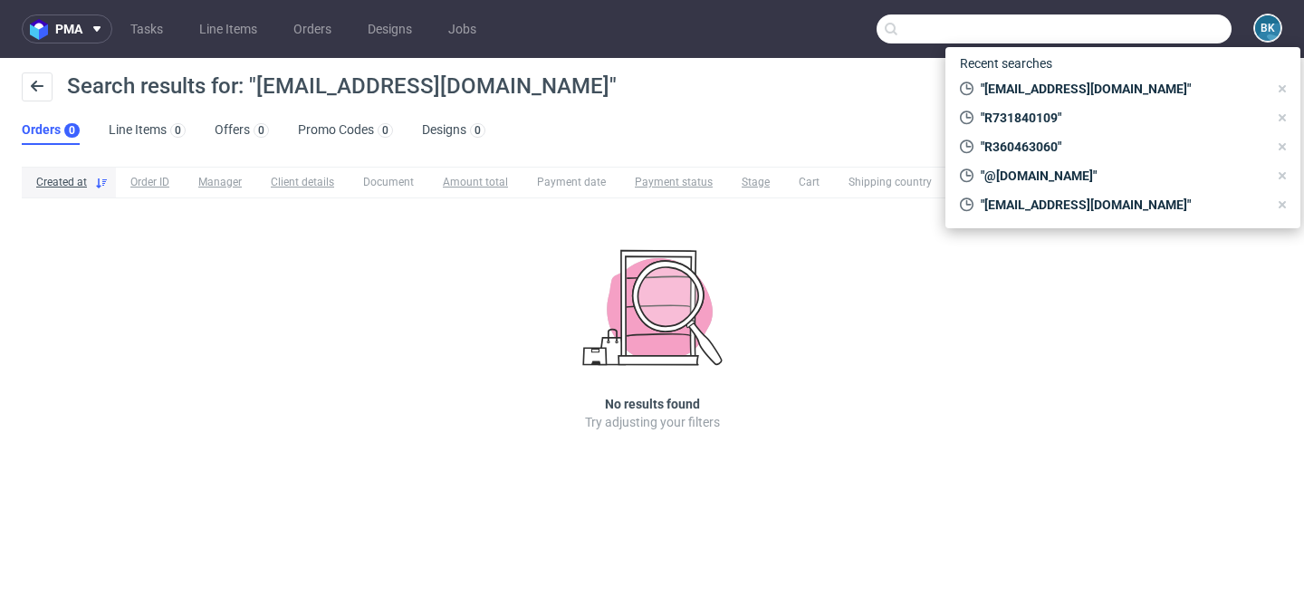
click at [1176, 29] on input "text" at bounding box center [1054, 28] width 355 height 29
paste input "[PERSON_NAME][EMAIL_ADDRESS][PERSON_NAME][DOMAIN_NAME]"
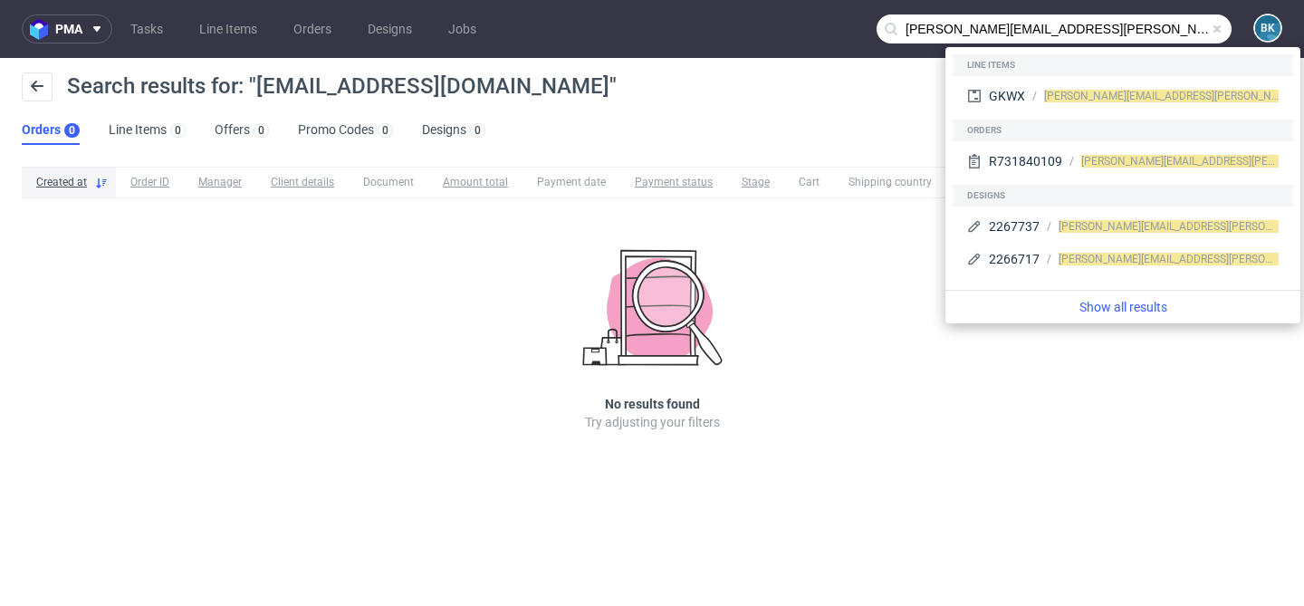
type input "[PERSON_NAME][EMAIL_ADDRESS][PERSON_NAME][DOMAIN_NAME]"
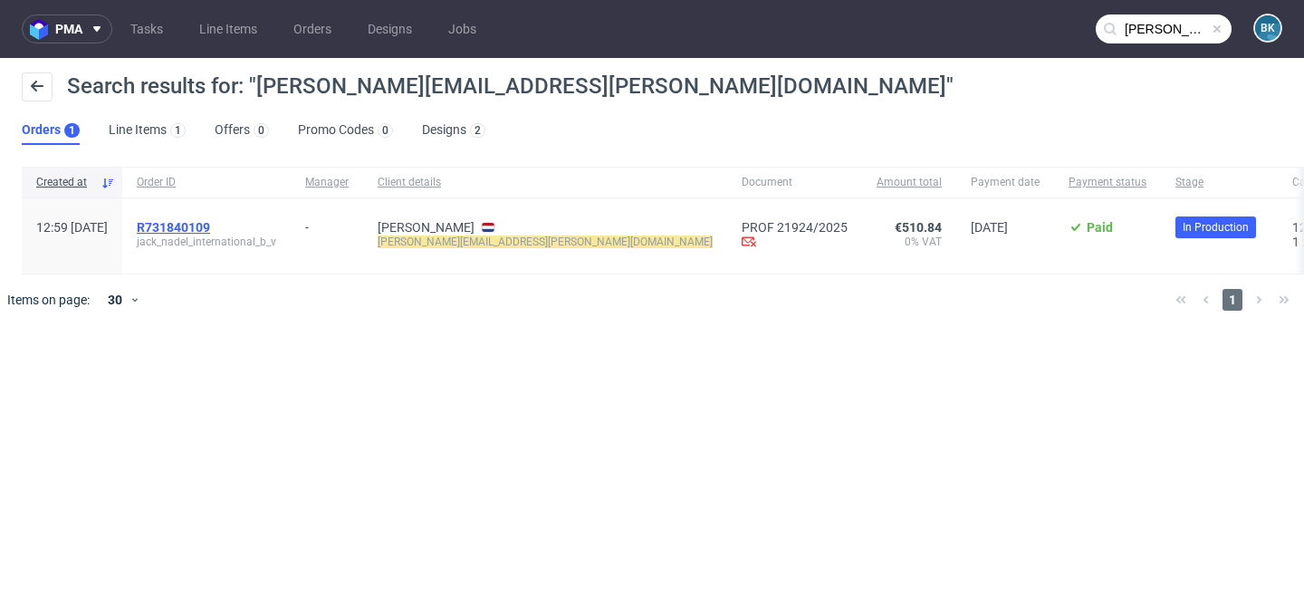
click at [210, 225] on span "R731840109" at bounding box center [173, 227] width 73 height 14
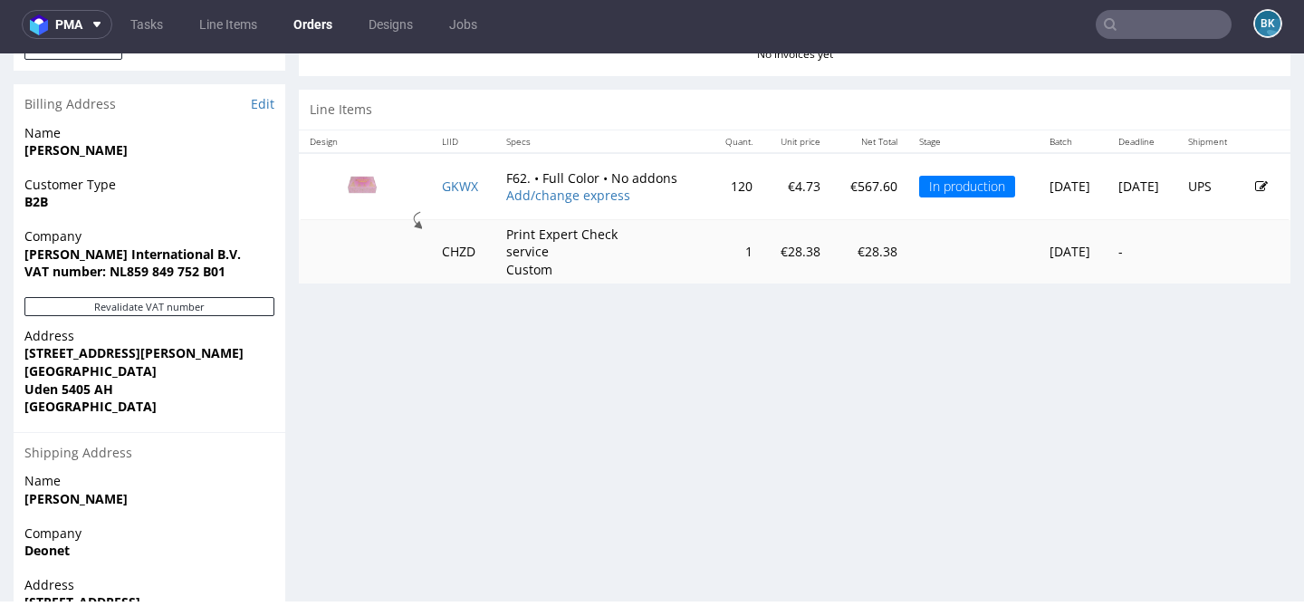
scroll to position [879, 0]
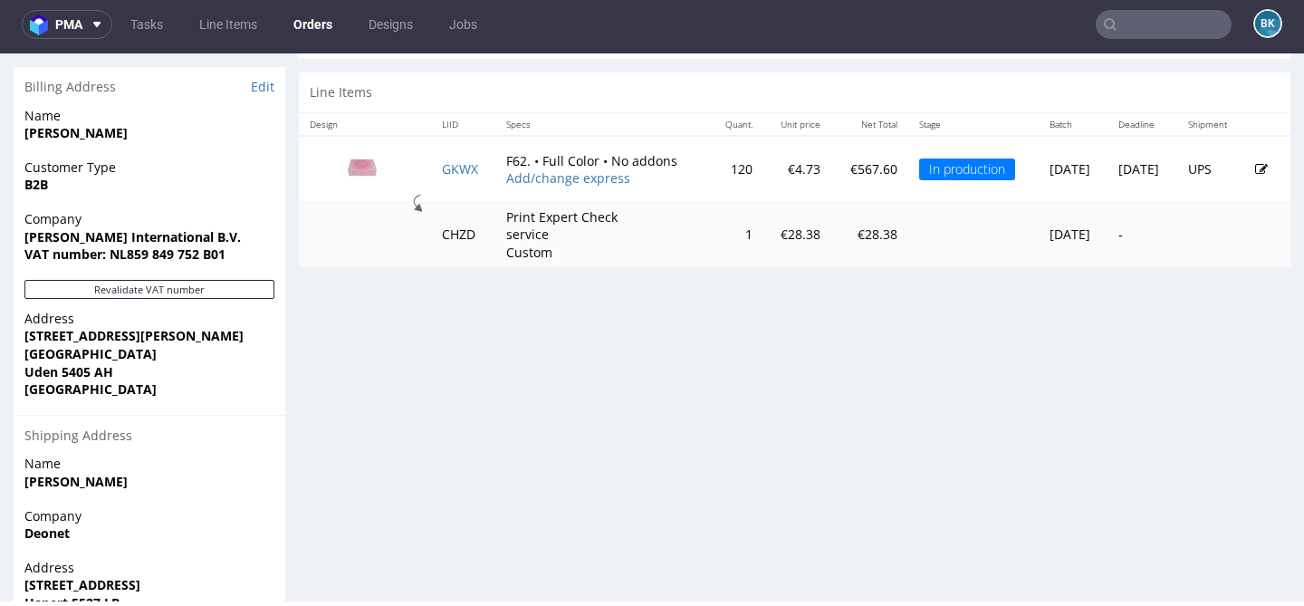
scroll to position [800, 0]
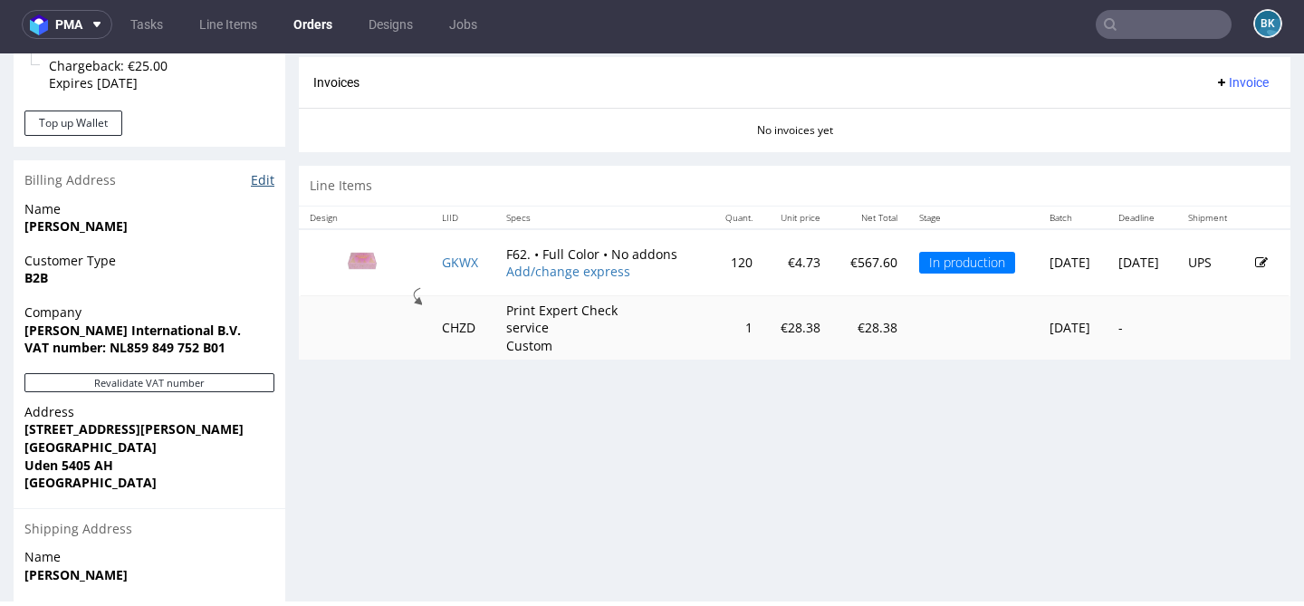
click at [260, 182] on link "Edit" at bounding box center [263, 180] width 24 height 18
click at [1170, 27] on input "text" at bounding box center [1164, 24] width 136 height 29
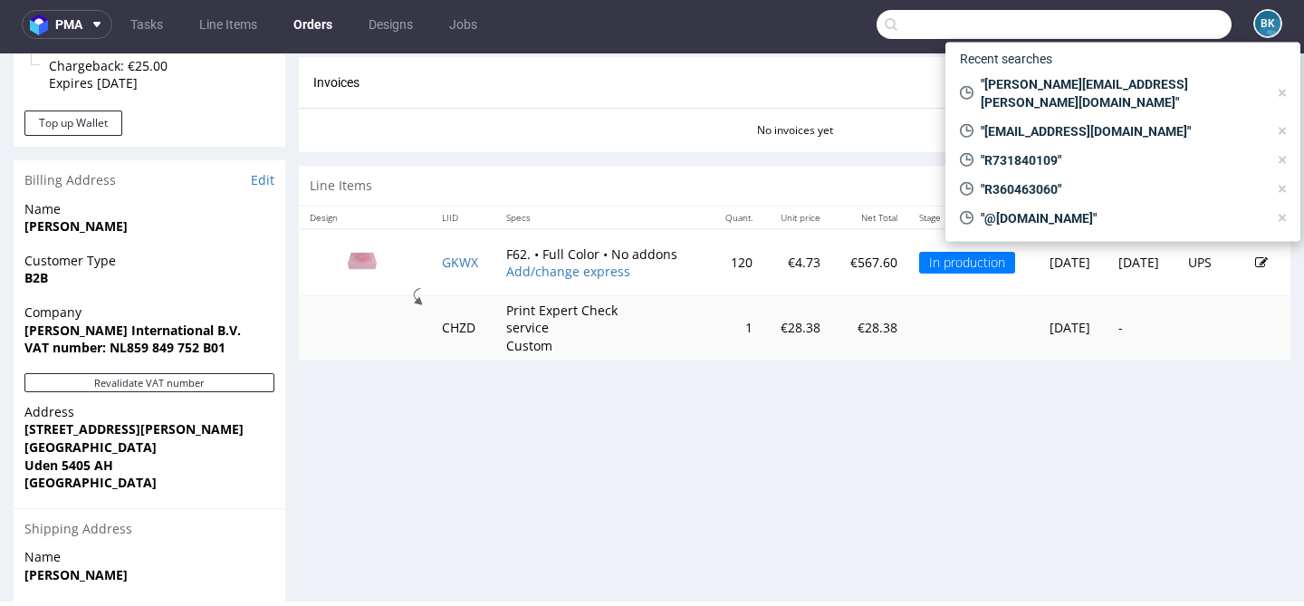
paste input "R731840109"
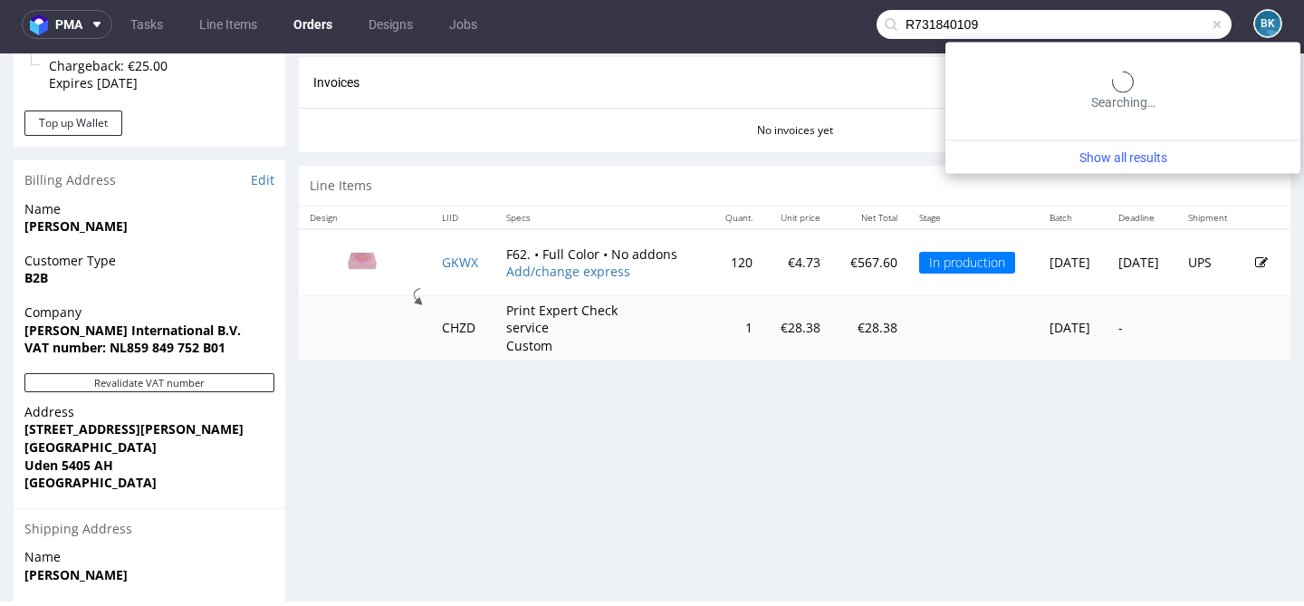
type input "R731840109"
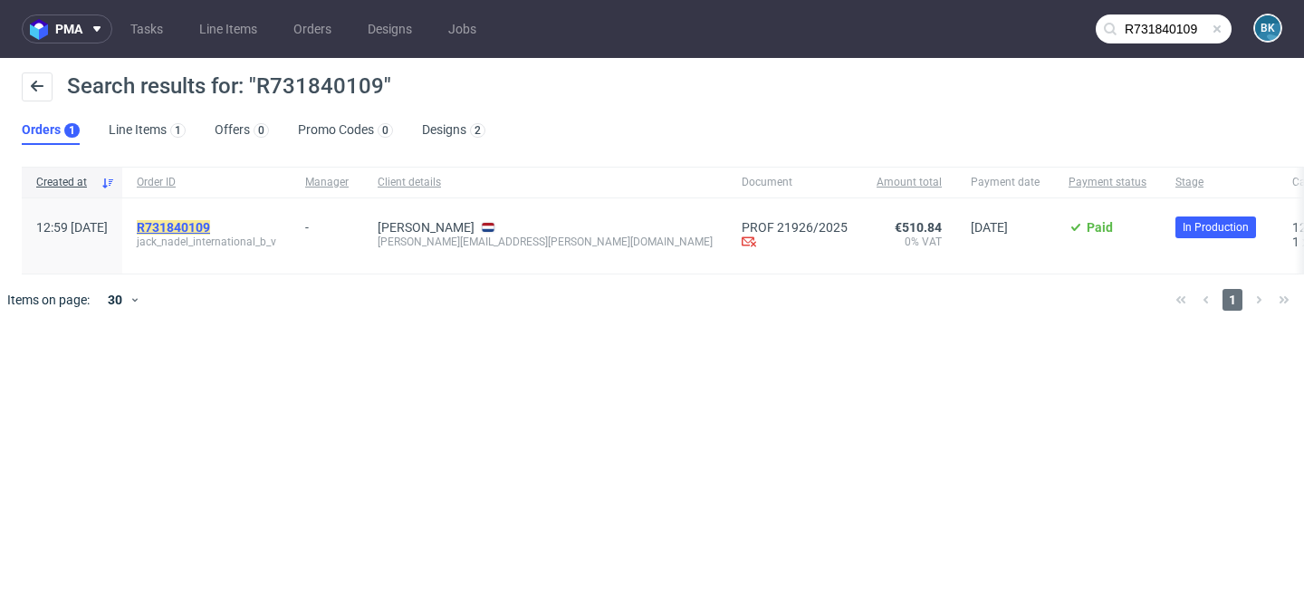
click at [210, 227] on mark "R731840109" at bounding box center [173, 227] width 73 height 14
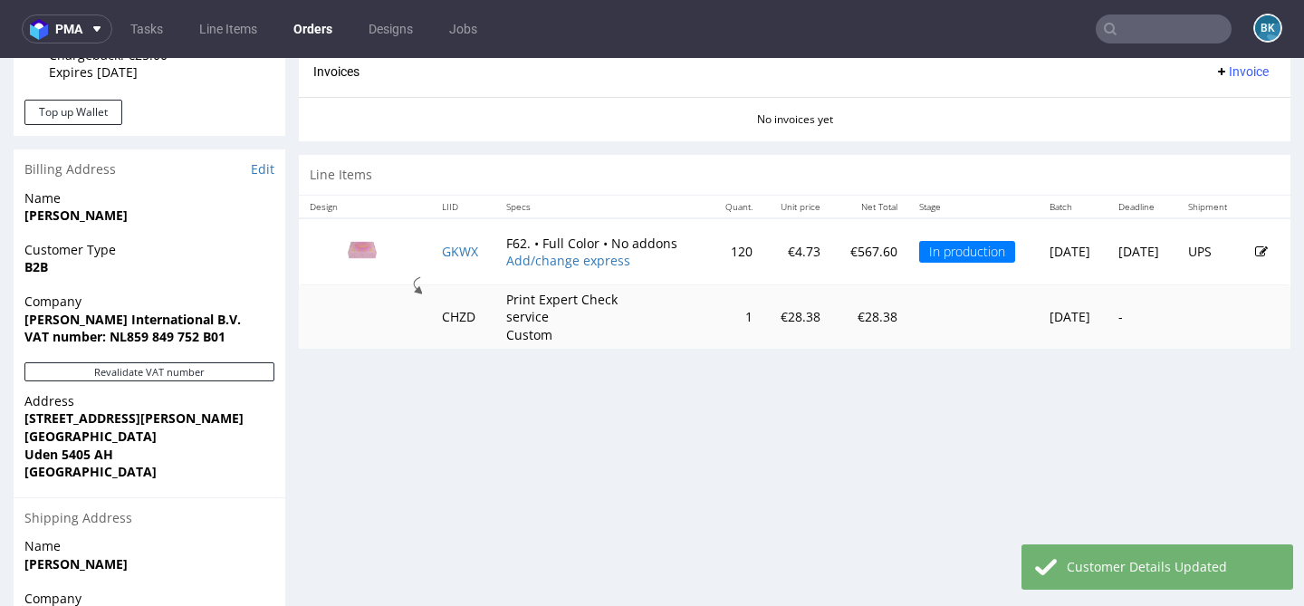
scroll to position [813, 0]
